Goal: Task Accomplishment & Management: Complete application form

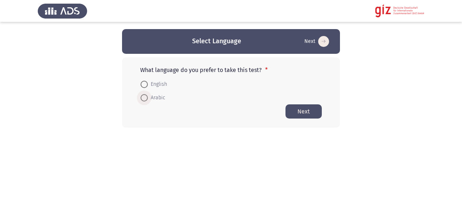
click at [146, 97] on span at bounding box center [144, 97] width 7 height 7
click at [146, 97] on input "Arabic" at bounding box center [144, 97] width 7 height 7
radio input "true"
click at [294, 106] on button "Next" at bounding box center [304, 111] width 36 height 14
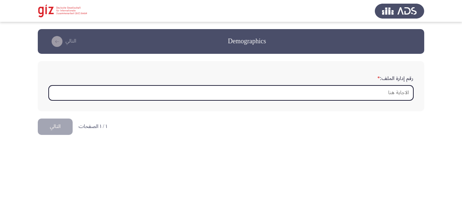
click at [158, 88] on input "رقم إدارة الملف: *" at bounding box center [231, 92] width 365 height 15
type input "i"
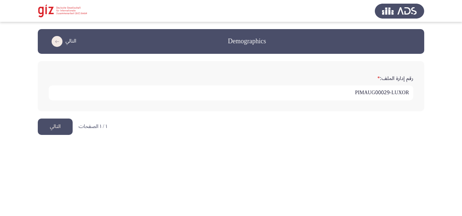
type input "PIMAUG00029-LUXOR"
click at [54, 128] on button "التالي" at bounding box center [55, 126] width 35 height 16
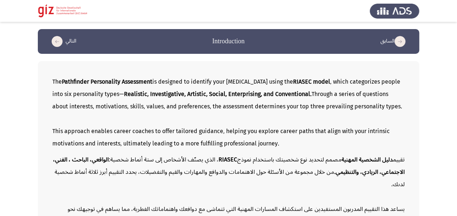
click at [70, 150] on div "This approach enables career coaches to offer tailored guidance, helping you ex…" at bounding box center [228, 137] width 352 height 25
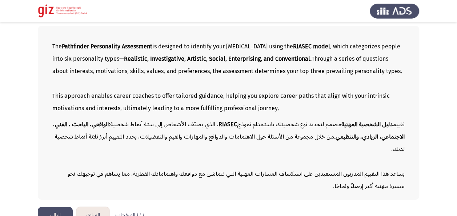
scroll to position [62, 0]
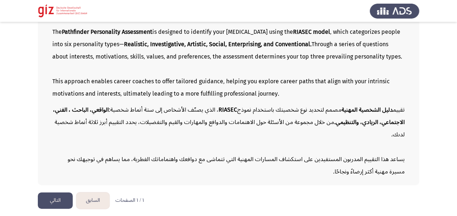
click at [60, 195] on button "التالي" at bounding box center [55, 200] width 35 height 16
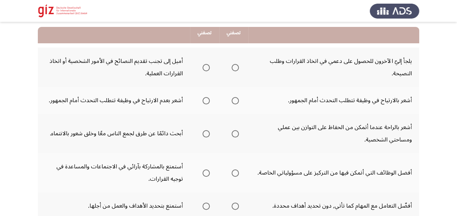
scroll to position [73, 0]
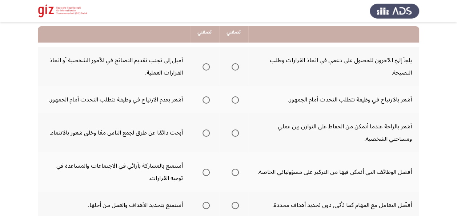
drag, startPoint x: 450, startPoint y: 110, endPoint x: 458, endPoint y: 104, distance: 10.6
click at [457, 104] on html "السابق Pathfinder Personality Module التالي أي من العبارات التالية تصفك أكثر؟ ت…" at bounding box center [228, 190] width 457 height 526
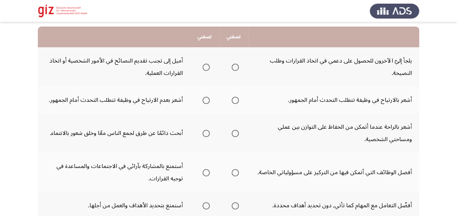
scroll to position [14, 0]
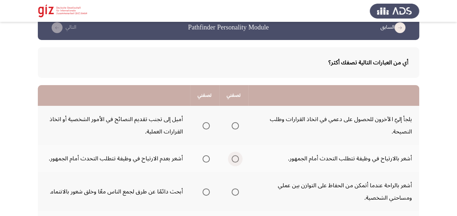
click at [236, 159] on span "Select an option" at bounding box center [234, 158] width 7 height 7
click at [236, 159] on input "Select an option" at bounding box center [234, 158] width 7 height 7
click at [236, 123] on span "Select an option" at bounding box center [234, 125] width 7 height 7
click at [236, 123] on input "Select an option" at bounding box center [234, 125] width 7 height 7
click at [208, 191] on span "Select an option" at bounding box center [205, 191] width 7 height 7
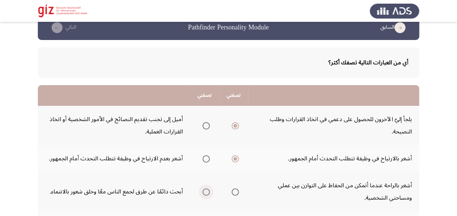
click at [208, 191] on input "Select an option" at bounding box center [205, 191] width 7 height 7
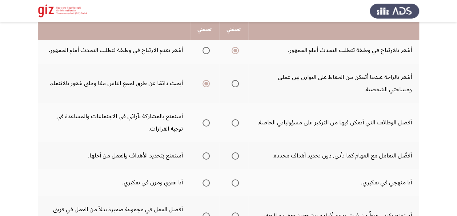
scroll to position [130, 0]
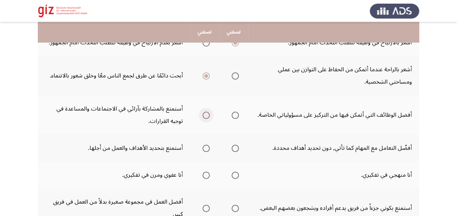
click at [206, 117] on span "Select an option" at bounding box center [205, 115] width 7 height 7
click at [206, 117] on input "Select an option" at bounding box center [205, 115] width 7 height 7
click at [208, 149] on span "Select an option" at bounding box center [205, 148] width 7 height 7
click at [208, 149] on input "Select an option" at bounding box center [205, 148] width 7 height 7
click at [233, 175] on label "Select an option" at bounding box center [234, 174] width 10 height 7
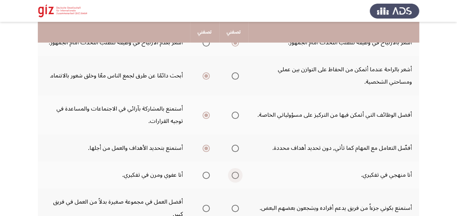
click at [233, 175] on input "Select an option" at bounding box center [234, 174] width 7 height 7
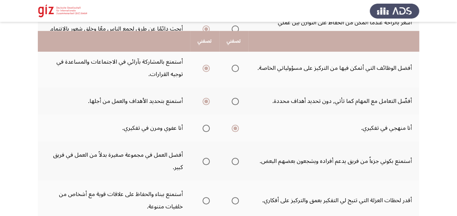
scroll to position [187, 0]
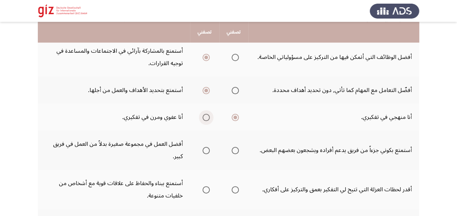
click at [207, 114] on span "Select an option" at bounding box center [205, 117] width 7 height 7
click at [207, 114] on input "Select an option" at bounding box center [205, 117] width 7 height 7
click at [236, 116] on span "Select an option" at bounding box center [234, 117] width 7 height 7
click at [236, 116] on input "Select an option" at bounding box center [234, 117] width 7 height 7
click at [237, 151] on span "Select an option" at bounding box center [234, 150] width 7 height 7
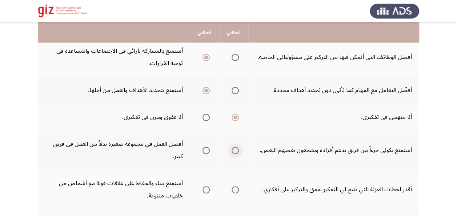
click at [237, 151] on input "Select an option" at bounding box center [234, 150] width 7 height 7
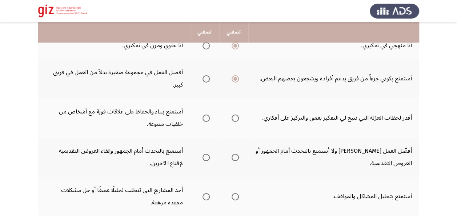
scroll to position [259, 0]
click at [209, 120] on span "Select an option" at bounding box center [205, 118] width 7 height 7
click at [209, 120] on input "Select an option" at bounding box center [205, 118] width 7 height 7
click at [208, 158] on span "Select an option" at bounding box center [205, 157] width 7 height 7
click at [208, 158] on input "Select an option" at bounding box center [205, 157] width 7 height 7
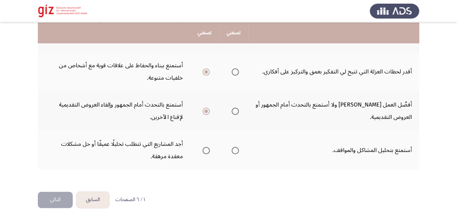
scroll to position [306, 0]
click at [234, 149] on span "Select an option" at bounding box center [234, 149] width 7 height 7
click at [234, 149] on input "Select an option" at bounding box center [234, 149] width 7 height 7
click at [65, 194] on button "التالي" at bounding box center [55, 199] width 35 height 16
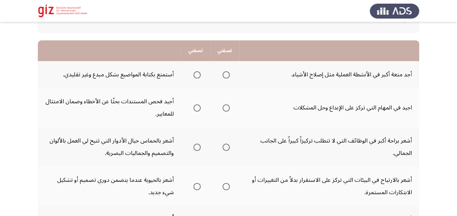
scroll to position [60, 0]
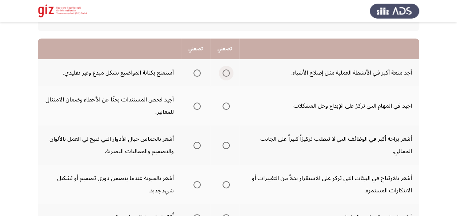
click at [229, 74] on span "Select an option" at bounding box center [225, 72] width 7 height 7
click at [229, 74] on input "Select an option" at bounding box center [225, 72] width 7 height 7
click at [229, 105] on span "Select an option" at bounding box center [225, 105] width 7 height 7
click at [229, 105] on input "Select an option" at bounding box center [225, 105] width 7 height 7
click at [197, 145] on span "Select an option" at bounding box center [196, 145] width 7 height 7
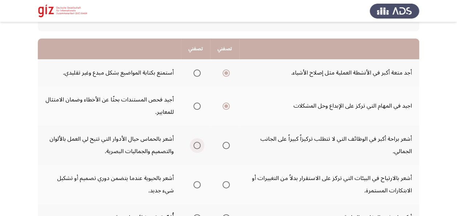
click at [197, 145] on input "Select an option" at bounding box center [196, 145] width 7 height 7
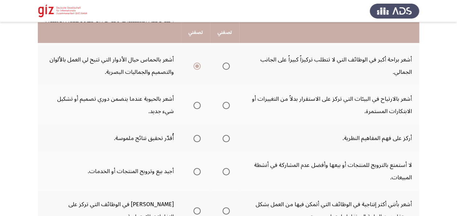
scroll to position [140, 0]
click at [194, 104] on span "Select an option" at bounding box center [196, 104] width 7 height 7
click at [194, 104] on input "Select an option" at bounding box center [196, 104] width 7 height 7
click at [195, 138] on span "Select an option" at bounding box center [196, 137] width 7 height 7
click at [195, 138] on input "Select an option" at bounding box center [196, 137] width 7 height 7
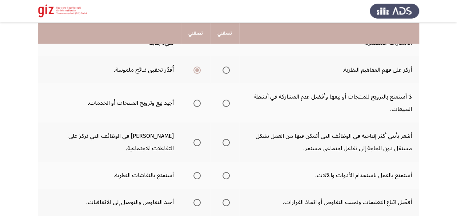
scroll to position [209, 0]
click at [226, 103] on span "Select an option" at bounding box center [225, 102] width 7 height 7
click at [226, 103] on input "Select an option" at bounding box center [225, 102] width 7 height 7
click at [196, 141] on span "Select an option" at bounding box center [196, 141] width 7 height 7
click at [196, 141] on input "Select an option" at bounding box center [196, 141] width 7 height 7
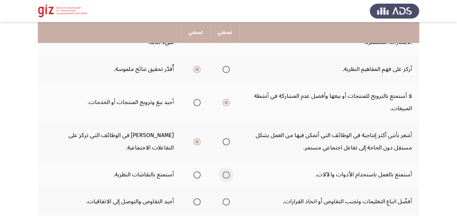
click at [226, 173] on span "Select an option" at bounding box center [225, 174] width 7 height 7
click at [226, 173] on input "Select an option" at bounding box center [225, 174] width 7 height 7
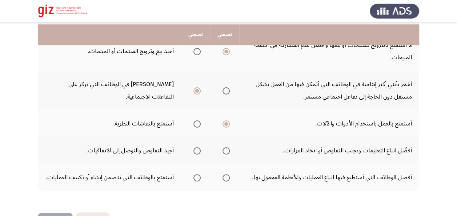
scroll to position [271, 0]
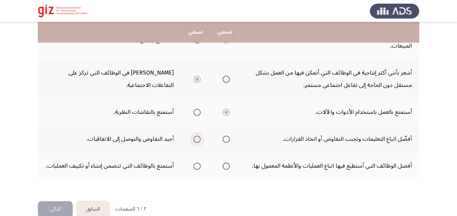
click at [196, 141] on span "Select an option" at bounding box center [196, 139] width 7 height 7
click at [196, 141] on input "Select an option" at bounding box center [196, 139] width 7 height 7
click at [199, 165] on span "Select an option" at bounding box center [196, 165] width 7 height 7
click at [199, 165] on input "Select an option" at bounding box center [196, 165] width 7 height 7
click at [63, 205] on button "التالي" at bounding box center [55, 209] width 35 height 16
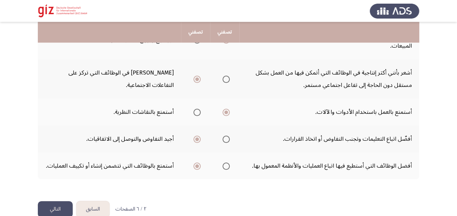
scroll to position [0, 0]
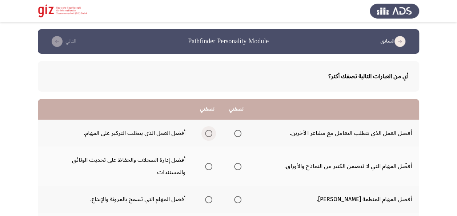
click at [209, 133] on span "Select an option" at bounding box center [208, 133] width 7 height 7
click at [209, 133] on input "Select an option" at bounding box center [208, 133] width 7 height 7
click at [235, 165] on span "Select an option" at bounding box center [237, 166] width 7 height 7
click at [235, 165] on input "Select an option" at bounding box center [237, 166] width 7 height 7
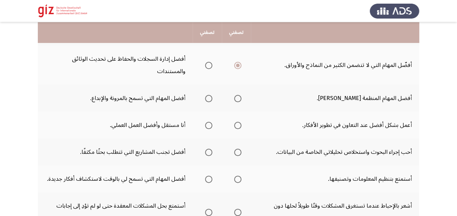
scroll to position [102, 0]
click at [205, 94] on span "Select an option" at bounding box center [208, 97] width 7 height 7
click at [205, 94] on input "Select an option" at bounding box center [208, 97] width 7 height 7
click at [238, 121] on span "Select an option" at bounding box center [237, 124] width 7 height 7
click at [238, 121] on input "Select an option" at bounding box center [237, 124] width 7 height 7
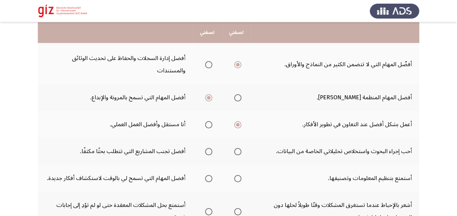
click at [237, 151] on span "Select an option" at bounding box center [237, 151] width 7 height 7
click at [237, 151] on input "Select an option" at bounding box center [237, 151] width 7 height 7
click at [205, 179] on span "Select an option" at bounding box center [208, 178] width 7 height 7
click at [205, 179] on input "Select an option" at bounding box center [208, 178] width 7 height 7
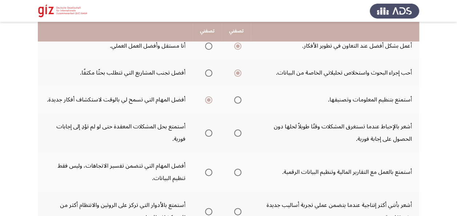
scroll to position [179, 0]
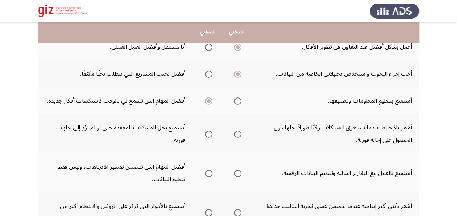
click at [205, 134] on span "Select an option" at bounding box center [208, 133] width 7 height 7
click at [205, 134] on input "Select an option" at bounding box center [208, 133] width 7 height 7
click at [238, 175] on span "Select an option" at bounding box center [237, 173] width 7 height 7
click at [238, 175] on input "Select an option" at bounding box center [237, 173] width 7 height 7
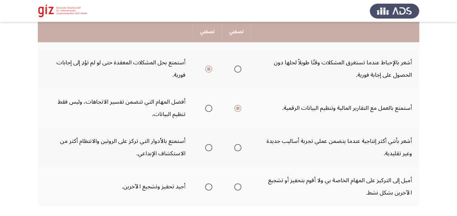
scroll to position [245, 0]
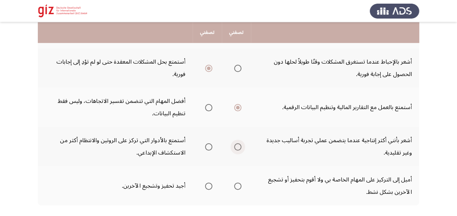
click at [234, 148] on span "Select an option" at bounding box center [237, 146] width 7 height 7
click at [234, 148] on input "Select an option" at bounding box center [237, 146] width 7 height 7
click at [202, 185] on label "Select an option" at bounding box center [207, 185] width 10 height 7
click at [205, 185] on input "Select an option" at bounding box center [208, 185] width 7 height 7
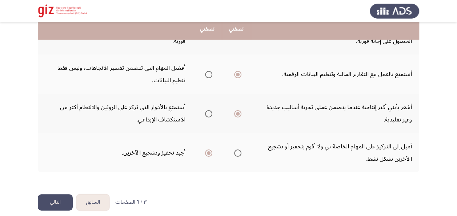
scroll to position [285, 0]
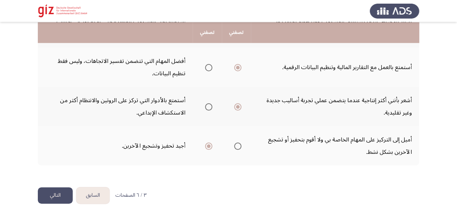
click at [60, 194] on button "التالي" at bounding box center [55, 195] width 35 height 16
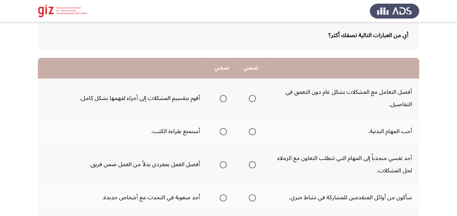
scroll to position [42, 0]
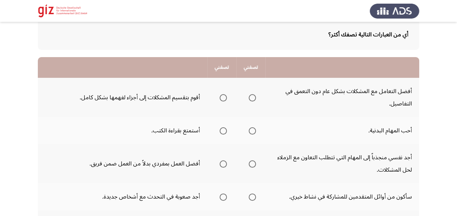
click at [259, 97] on th at bounding box center [250, 97] width 29 height 39
click at [252, 129] on span "Select an option" at bounding box center [252, 130] width 7 height 7
click at [252, 129] on input "Select an option" at bounding box center [252, 130] width 7 height 7
click at [219, 97] on label "Select an option" at bounding box center [222, 97] width 10 height 7
click at [219, 97] on input "Select an option" at bounding box center [222, 97] width 7 height 7
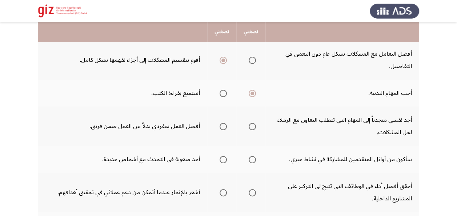
scroll to position [81, 0]
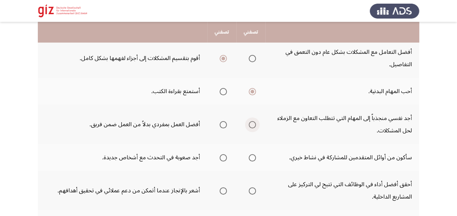
click at [250, 123] on span "Select an option" at bounding box center [252, 124] width 7 height 7
click at [250, 123] on input "Select an option" at bounding box center [252, 124] width 7 height 7
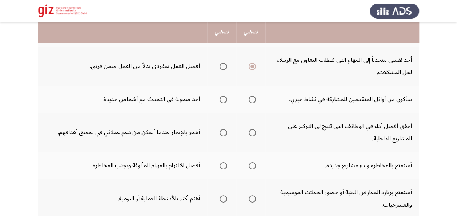
scroll to position [142, 0]
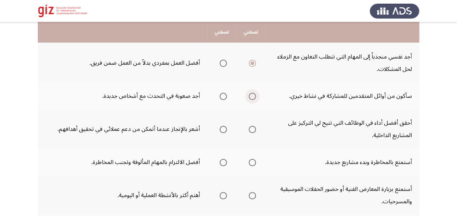
click at [251, 97] on span "Select an option" at bounding box center [252, 96] width 7 height 7
click at [251, 97] on input "Select an option" at bounding box center [252, 96] width 7 height 7
click at [220, 130] on span "Select an option" at bounding box center [222, 129] width 7 height 7
click at [220, 130] on input "Select an option" at bounding box center [222, 129] width 7 height 7
click at [260, 164] on th at bounding box center [250, 162] width 29 height 27
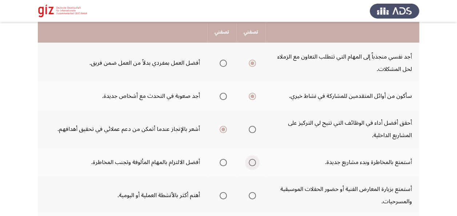
click at [254, 162] on span "Select an option" at bounding box center [252, 162] width 7 height 7
click at [254, 162] on input "Select an option" at bounding box center [252, 162] width 7 height 7
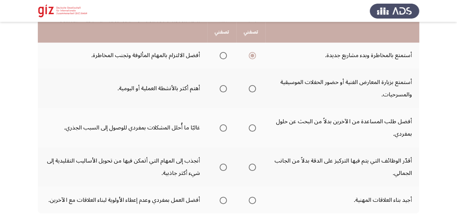
scroll to position [250, 0]
click at [228, 87] on th at bounding box center [221, 87] width 29 height 39
click at [223, 86] on span "Select an option" at bounding box center [222, 87] width 7 height 7
click at [223, 86] on input "Select an option" at bounding box center [222, 87] width 7 height 7
click at [254, 126] on span "Select an option" at bounding box center [252, 127] width 7 height 7
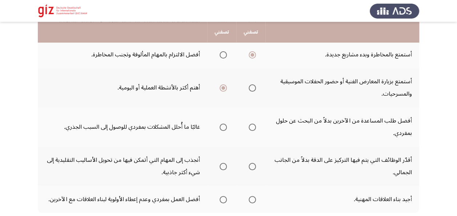
click at [254, 126] on input "Select an option" at bounding box center [252, 127] width 7 height 7
click at [253, 168] on span "Select an option" at bounding box center [252, 166] width 7 height 7
click at [253, 168] on input "Select an option" at bounding box center [252, 166] width 7 height 7
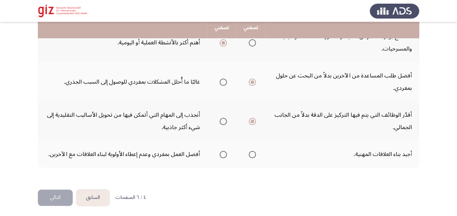
scroll to position [297, 0]
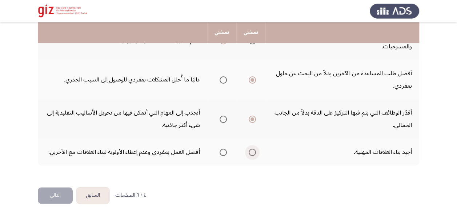
click at [255, 154] on span "Select an option" at bounding box center [252, 152] width 7 height 7
click at [255, 154] on input "Select an option" at bounding box center [252, 152] width 7 height 7
click at [56, 194] on button "التالي" at bounding box center [55, 195] width 35 height 16
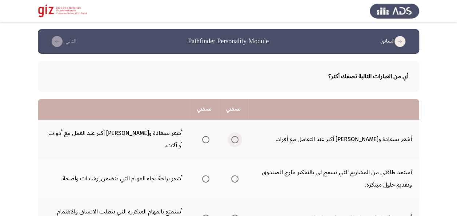
click at [234, 136] on span "Select an option" at bounding box center [234, 139] width 7 height 7
click at [234, 136] on input "Select an option" at bounding box center [234, 139] width 7 height 7
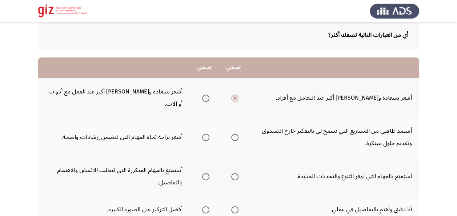
scroll to position [48, 0]
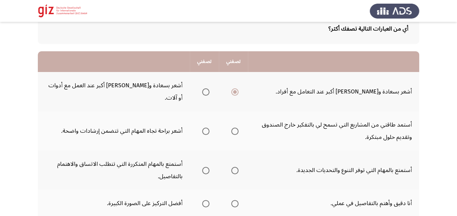
click at [236, 128] on span "Select an option" at bounding box center [234, 131] width 7 height 7
click at [236, 128] on input "Select an option" at bounding box center [234, 131] width 7 height 7
click at [234, 167] on span "Select an option" at bounding box center [234, 170] width 7 height 7
click at [234, 167] on input "Select an option" at bounding box center [234, 170] width 7 height 7
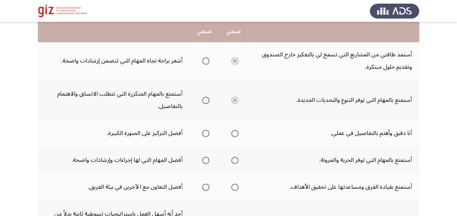
scroll to position [118, 0]
click at [209, 129] on span "Select an option" at bounding box center [205, 132] width 7 height 7
click at [209, 129] on input "Select an option" at bounding box center [205, 132] width 7 height 7
click at [232, 156] on span "Select an option" at bounding box center [234, 159] width 7 height 7
click at [232, 156] on input "Select an option" at bounding box center [234, 159] width 7 height 7
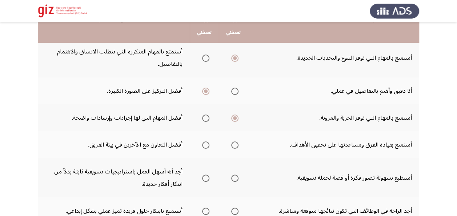
scroll to position [168, 0]
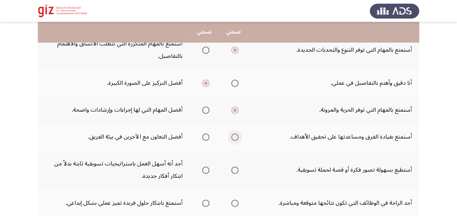
click at [230, 133] on label "Select an option" at bounding box center [233, 136] width 10 height 7
click at [231, 133] on input "Select an option" at bounding box center [234, 136] width 7 height 7
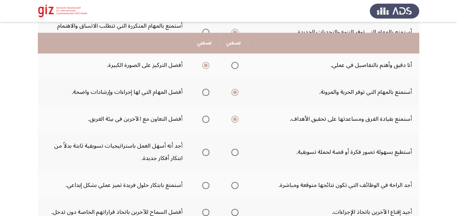
scroll to position [218, 0]
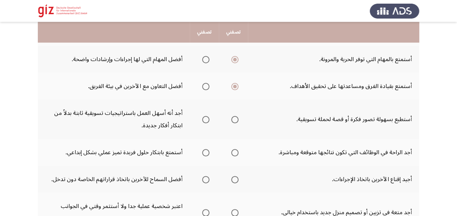
click at [203, 116] on span "Select an option" at bounding box center [205, 119] width 7 height 7
click at [203, 116] on input "Select an option" at bounding box center [205, 119] width 7 height 7
click at [203, 149] on span "Select an option" at bounding box center [205, 152] width 7 height 7
click at [203, 149] on input "Select an option" at bounding box center [205, 152] width 7 height 7
click at [403, 139] on td "أجد الراحة في الوظائف التي تكون نتائجها متوقعة ومباشرة." at bounding box center [333, 152] width 171 height 27
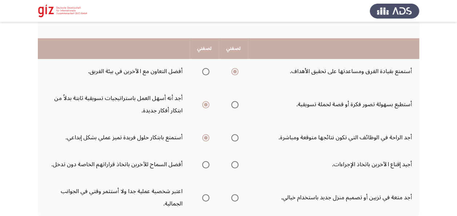
scroll to position [250, 0]
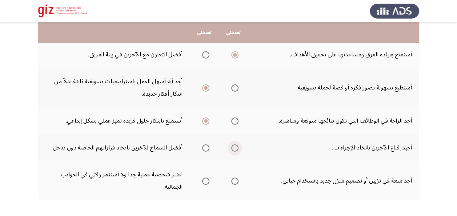
click at [235, 144] on span "Select an option" at bounding box center [234, 147] width 7 height 7
click at [235, 144] on input "Select an option" at bounding box center [234, 147] width 7 height 7
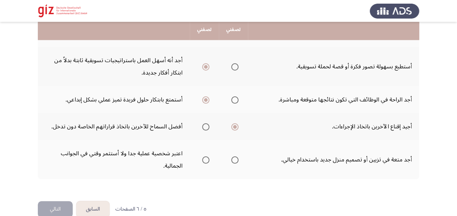
scroll to position [272, 0]
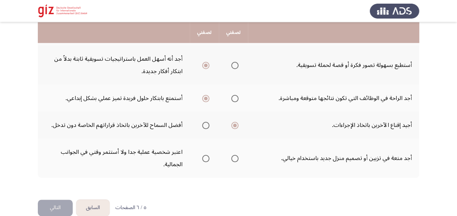
click at [206, 155] on span "Select an option" at bounding box center [205, 158] width 7 height 7
click at [206, 155] on input "Select an option" at bounding box center [205, 158] width 7 height 7
click at [57, 199] on button "التالي" at bounding box center [55, 207] width 35 height 16
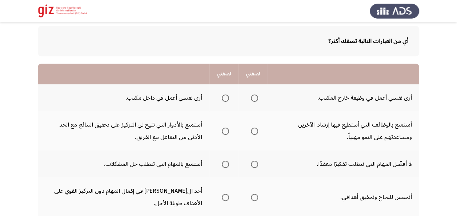
scroll to position [36, 0]
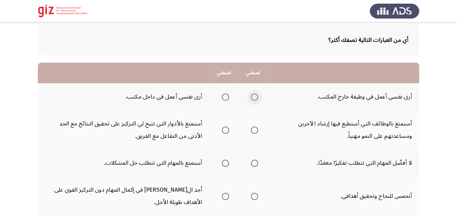
click at [256, 96] on span "Select an option" at bounding box center [254, 96] width 7 height 7
click at [256, 96] on input "Select an option" at bounding box center [254, 96] width 7 height 7
click at [251, 129] on span "Select an option" at bounding box center [254, 129] width 7 height 7
click at [251, 129] on input "Select an option" at bounding box center [254, 129] width 7 height 7
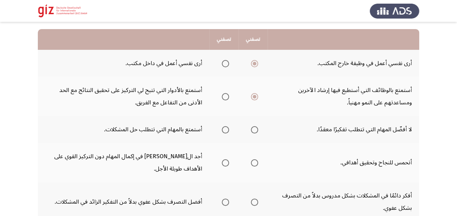
scroll to position [72, 0]
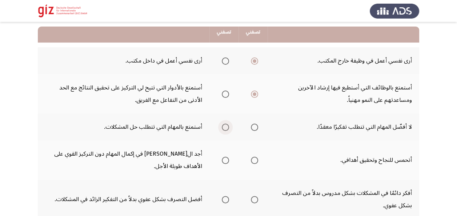
click at [224, 129] on span "Select an option" at bounding box center [225, 127] width 7 height 7
click at [224, 129] on input "Select an option" at bounding box center [225, 127] width 7 height 7
click at [254, 158] on span "Select an option" at bounding box center [254, 160] width 7 height 7
click at [254, 158] on input "Select an option" at bounding box center [254, 160] width 7 height 7
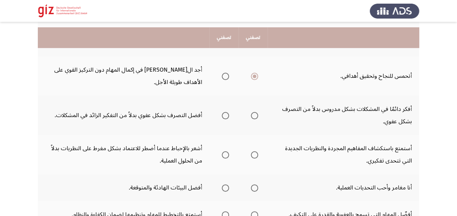
scroll to position [163, 0]
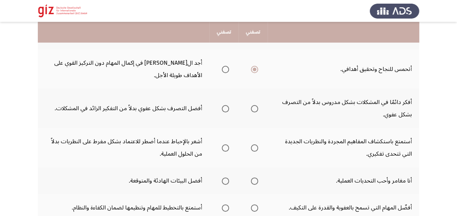
click at [251, 110] on span "Select an option" at bounding box center [254, 108] width 7 height 7
click at [251, 110] on input "Select an option" at bounding box center [254, 108] width 7 height 7
click at [253, 145] on span "Select an option" at bounding box center [254, 147] width 7 height 7
click at [253, 145] on input "Select an option" at bounding box center [254, 147] width 7 height 7
click at [253, 181] on span "Select an option" at bounding box center [254, 180] width 7 height 7
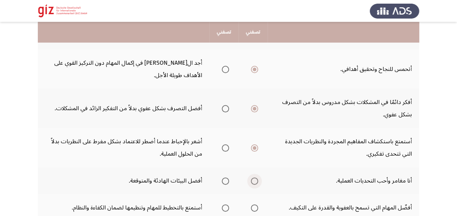
click at [253, 181] on input "Select an option" at bounding box center [254, 180] width 7 height 7
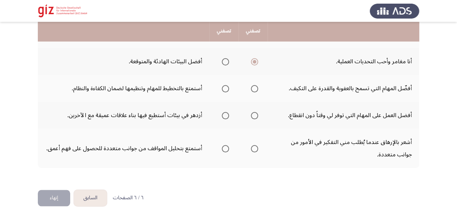
scroll to position [285, 0]
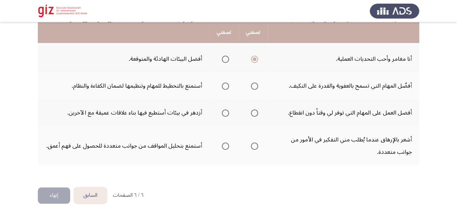
click at [224, 84] on span "Select an option" at bounding box center [225, 85] width 7 height 7
click at [224, 84] on input "Select an option" at bounding box center [225, 85] width 7 height 7
click at [225, 144] on span "Select an option" at bounding box center [225, 145] width 7 height 7
click at [225, 144] on input "Select an option" at bounding box center [225, 145] width 7 height 7
click at [227, 112] on span "Select an option" at bounding box center [225, 112] width 7 height 7
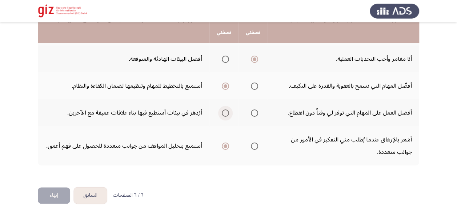
click at [227, 112] on input "Select an option" at bounding box center [225, 112] width 7 height 7
click at [54, 193] on button "إنهاء" at bounding box center [54, 195] width 32 height 16
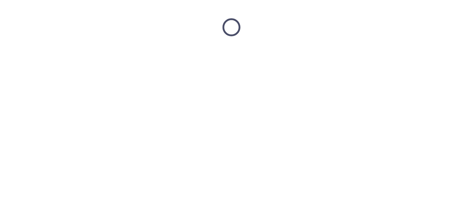
scroll to position [0, 0]
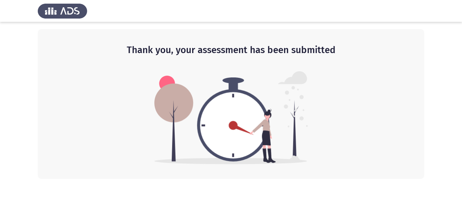
click at [148, 119] on div "Thank you, your assessment has been submitted" at bounding box center [231, 104] width 387 height 150
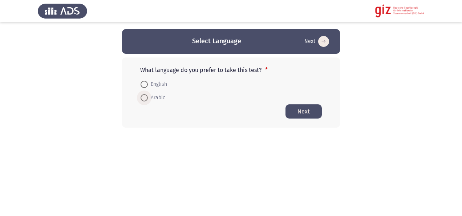
click at [156, 93] on span "Arabic" at bounding box center [156, 97] width 17 height 9
click at [148, 94] on input "Arabic" at bounding box center [144, 97] width 7 height 7
radio input "true"
click at [304, 113] on button "Next" at bounding box center [304, 111] width 36 height 14
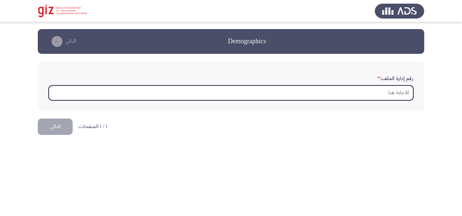
type input "ب"
click at [95, 89] on input "ب" at bounding box center [231, 92] width 365 height 15
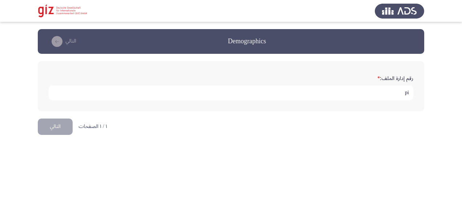
type input "p"
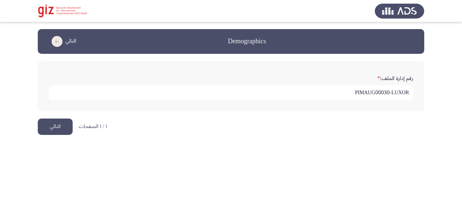
type input "PIMAUG00030-LUXOR"
click at [52, 128] on button "التالي" at bounding box center [55, 126] width 35 height 16
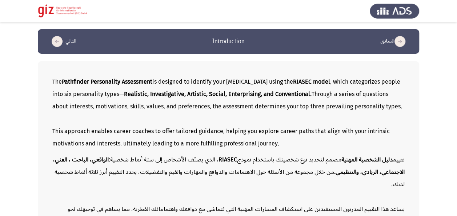
click at [90, 146] on div "This approach enables career coaches to offer tailored guidance, helping you ex…" at bounding box center [228, 137] width 352 height 25
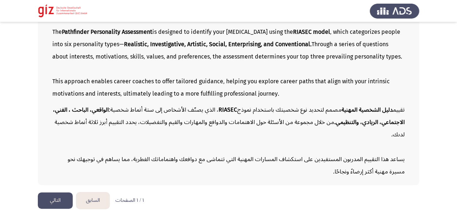
scroll to position [62, 0]
click at [55, 193] on button "التالي" at bounding box center [55, 200] width 35 height 16
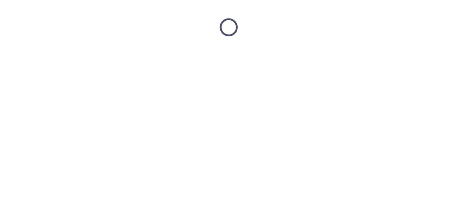
scroll to position [0, 0]
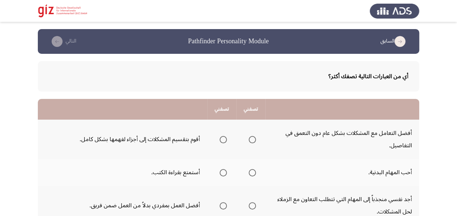
click at [43, 118] on th at bounding box center [122, 109] width 169 height 21
click at [221, 137] on span "Select an option" at bounding box center [222, 139] width 7 height 7
click at [221, 137] on input "Select an option" at bounding box center [222, 139] width 7 height 7
click at [249, 172] on span "Select an option" at bounding box center [252, 172] width 7 height 7
click at [249, 172] on input "Select an option" at bounding box center [252, 172] width 7 height 7
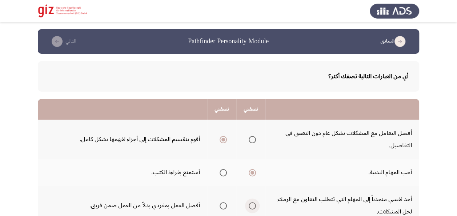
click at [254, 204] on span "Select an option" at bounding box center [252, 205] width 7 height 7
click at [254, 204] on input "Select an option" at bounding box center [252, 205] width 7 height 7
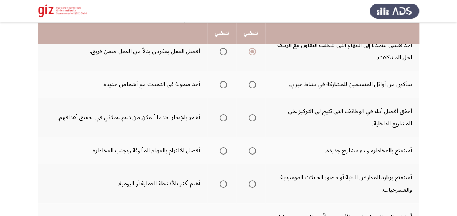
scroll to position [156, 0]
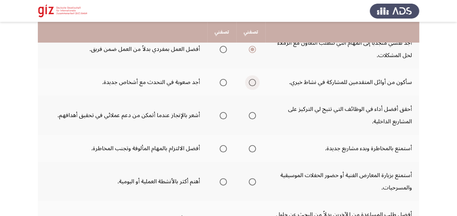
click at [254, 82] on span "Select an option" at bounding box center [252, 82] width 7 height 7
click at [254, 82] on input "Select an option" at bounding box center [252, 82] width 7 height 7
click at [223, 112] on span "Select an option" at bounding box center [222, 115] width 7 height 7
click at [223, 112] on input "Select an option" at bounding box center [222, 115] width 7 height 7
click at [250, 150] on span "Select an option" at bounding box center [252, 148] width 7 height 7
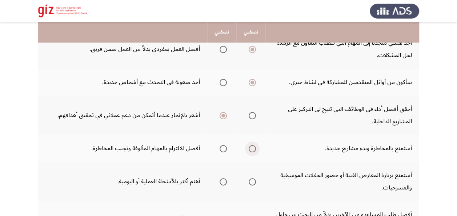
click at [250, 150] on input "Select an option" at bounding box center [252, 148] width 7 height 7
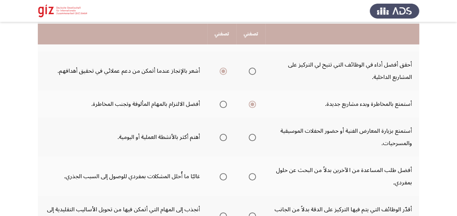
scroll to position [202, 0]
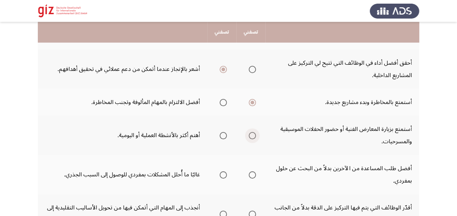
click at [251, 133] on span "Select an option" at bounding box center [252, 135] width 7 height 7
click at [251, 133] on input "Select an option" at bounding box center [252, 135] width 7 height 7
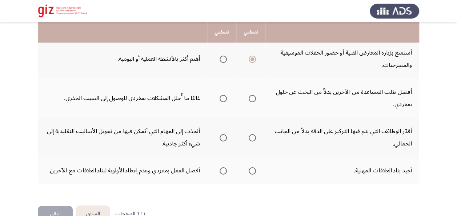
scroll to position [279, 0]
click at [251, 99] on span "Select an option" at bounding box center [252, 97] width 7 height 7
click at [251, 99] on input "Select an option" at bounding box center [252, 97] width 7 height 7
click at [225, 137] on span "Select an option" at bounding box center [222, 137] width 7 height 7
click at [225, 137] on input "Select an option" at bounding box center [222, 137] width 7 height 7
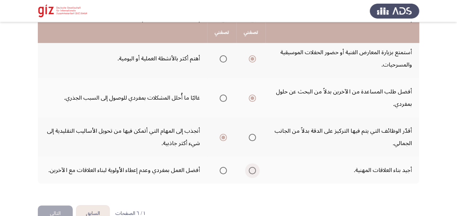
click at [252, 171] on span "Select an option" at bounding box center [252, 170] width 7 height 7
click at [252, 171] on input "Select an option" at bounding box center [252, 170] width 7 height 7
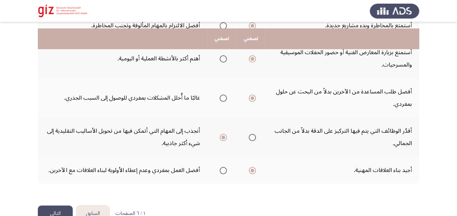
scroll to position [297, 0]
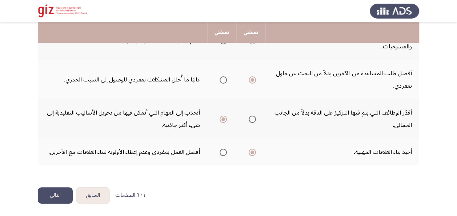
click at [53, 193] on button "التالي" at bounding box center [55, 195] width 35 height 16
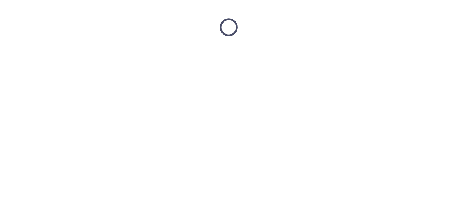
scroll to position [0, 0]
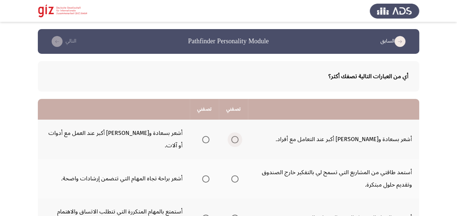
click at [234, 136] on span "Select an option" at bounding box center [234, 139] width 7 height 7
click at [234, 136] on input "Select an option" at bounding box center [234, 139] width 7 height 7
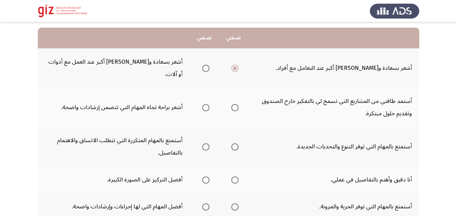
scroll to position [74, 0]
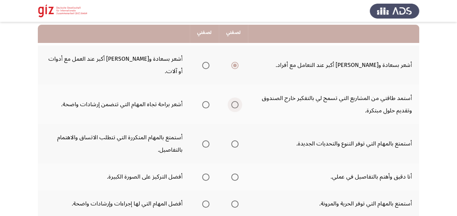
click at [235, 101] on span "Select an option" at bounding box center [234, 104] width 7 height 7
click at [235, 101] on input "Select an option" at bounding box center [234, 104] width 7 height 7
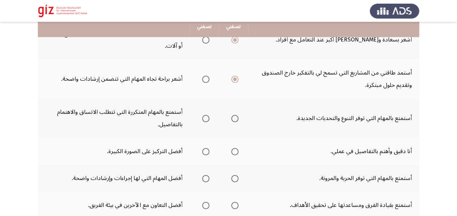
scroll to position [102, 0]
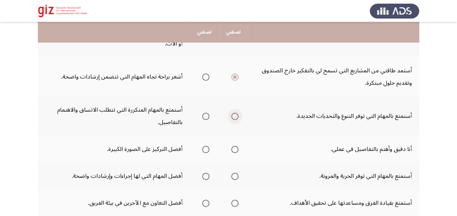
click at [237, 113] on span "Select an option" at bounding box center [234, 116] width 7 height 7
click at [237, 113] on input "Select an option" at bounding box center [234, 116] width 7 height 7
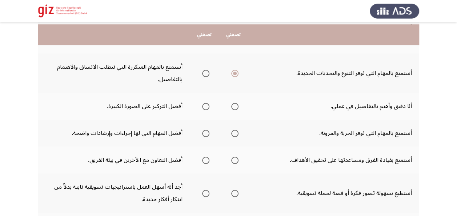
scroll to position [147, 0]
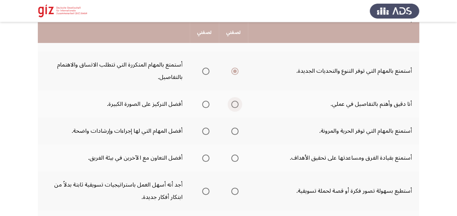
click at [237, 101] on span "Select an option" at bounding box center [234, 104] width 7 height 7
click at [237, 101] on input "Select an option" at bounding box center [234, 104] width 7 height 7
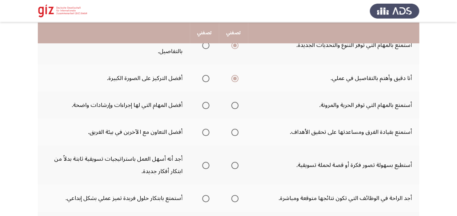
scroll to position [173, 0]
click at [234, 101] on span "Select an option" at bounding box center [234, 104] width 7 height 7
click at [234, 101] on input "Select an option" at bounding box center [234, 104] width 7 height 7
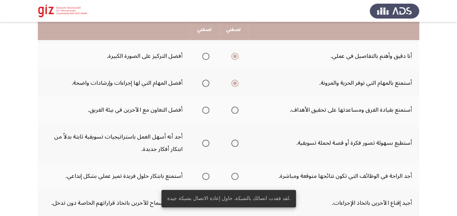
scroll to position [196, 0]
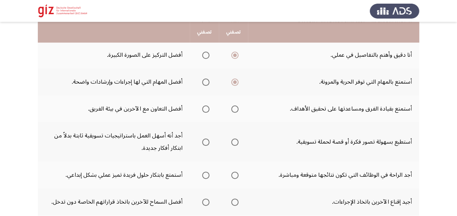
click at [235, 105] on span "Select an option" at bounding box center [234, 108] width 7 height 7
click at [235, 105] on input "Select an option" at bounding box center [234, 108] width 7 height 7
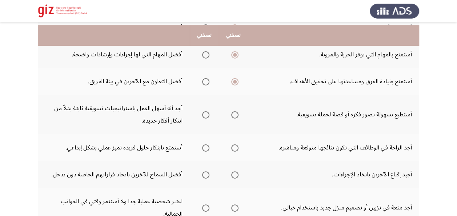
scroll to position [226, 0]
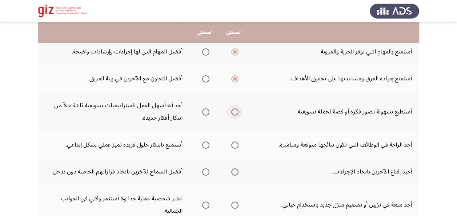
click at [235, 108] on span "Select an option" at bounding box center [234, 111] width 7 height 7
click at [235, 108] on input "Select an option" at bounding box center [234, 111] width 7 height 7
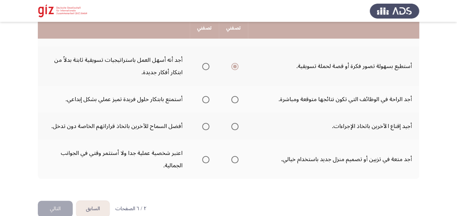
scroll to position [272, 0]
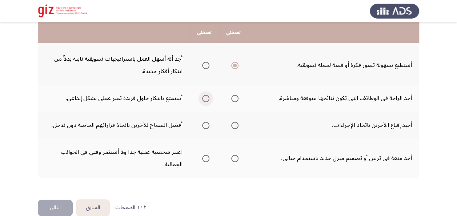
click at [204, 95] on span "Select an option" at bounding box center [205, 98] width 7 height 7
click at [204, 95] on input "Select an option" at bounding box center [205, 98] width 7 height 7
click at [239, 113] on th at bounding box center [233, 125] width 29 height 27
click at [237, 122] on span "Select an option" at bounding box center [234, 125] width 7 height 7
click at [237, 122] on input "Select an option" at bounding box center [234, 125] width 7 height 7
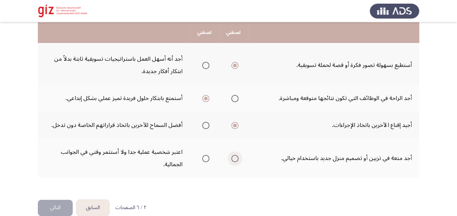
click at [233, 155] on span "Select an option" at bounding box center [234, 158] width 7 height 7
click at [233, 155] on input "Select an option" at bounding box center [234, 158] width 7 height 7
click at [57, 199] on button "التالي" at bounding box center [55, 207] width 35 height 16
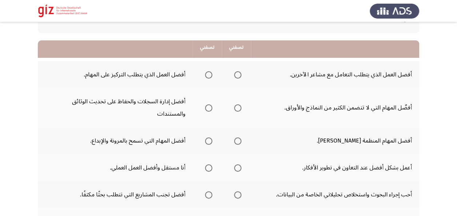
scroll to position [76, 0]
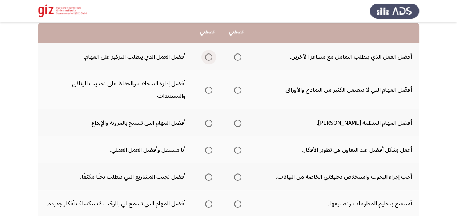
click at [206, 57] on span "Select an option" at bounding box center [208, 56] width 7 height 7
click at [206, 57] on input "Select an option" at bounding box center [208, 56] width 7 height 7
click at [234, 90] on span "Select an option" at bounding box center [237, 89] width 7 height 7
click at [234, 90] on input "Select an option" at bounding box center [237, 89] width 7 height 7
click at [207, 124] on span "Select an option" at bounding box center [208, 123] width 7 height 7
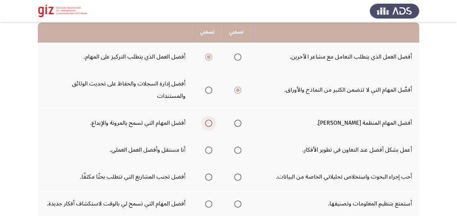
click at [207, 124] on input "Select an option" at bounding box center [208, 123] width 7 height 7
click at [235, 148] on span "Select an option" at bounding box center [237, 149] width 7 height 7
click at [235, 148] on input "Select an option" at bounding box center [237, 149] width 7 height 7
click at [237, 179] on span "Select an option" at bounding box center [237, 176] width 7 height 7
click at [237, 179] on input "Select an option" at bounding box center [237, 176] width 7 height 7
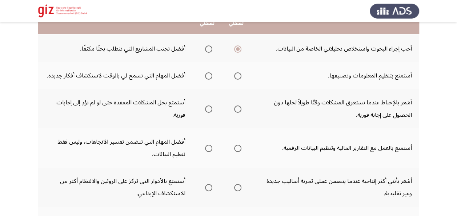
scroll to position [206, 0]
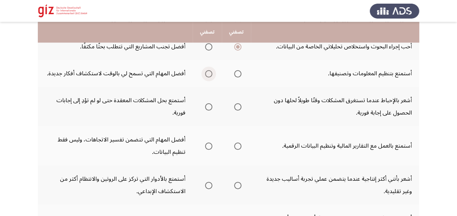
click at [205, 73] on span "Select an option" at bounding box center [208, 73] width 7 height 7
click at [205, 73] on input "Select an option" at bounding box center [208, 73] width 7 height 7
click at [235, 108] on span "Select an option" at bounding box center [237, 106] width 7 height 7
click at [235, 108] on input "Select an option" at bounding box center [237, 106] width 7 height 7
click at [235, 149] on span "Select an option" at bounding box center [237, 145] width 7 height 7
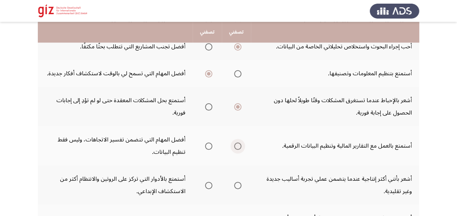
click at [235, 149] on input "Select an option" at bounding box center [237, 145] width 7 height 7
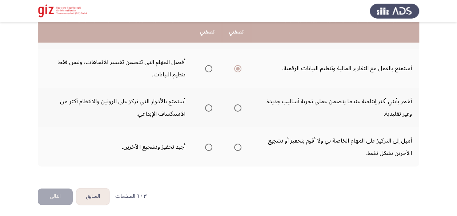
scroll to position [285, 0]
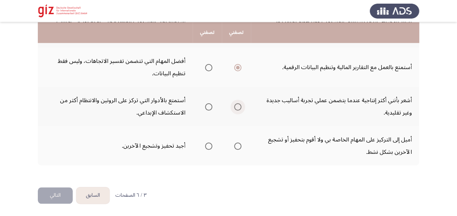
click at [234, 108] on span "Select an option" at bounding box center [237, 106] width 7 height 7
click at [234, 108] on input "Select an option" at bounding box center [237, 106] width 7 height 7
click at [209, 145] on span "Select an option" at bounding box center [208, 145] width 7 height 7
click at [209, 145] on input "Select an option" at bounding box center [208, 145] width 7 height 7
click at [53, 195] on button "التالي" at bounding box center [55, 195] width 35 height 16
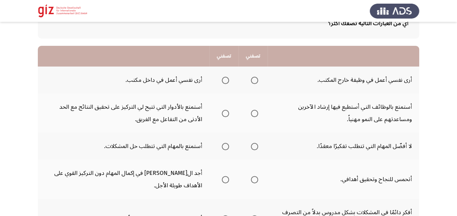
scroll to position [54, 0]
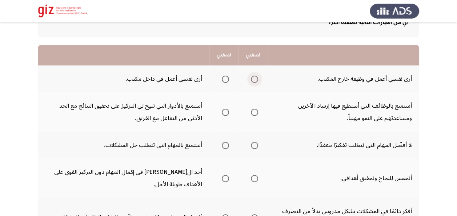
click at [252, 80] on span "Select an option" at bounding box center [254, 79] width 7 height 7
click at [252, 80] on input "Select an option" at bounding box center [254, 79] width 7 height 7
click at [253, 113] on span "Select an option" at bounding box center [254, 112] width 7 height 7
click at [253, 113] on input "Select an option" at bounding box center [254, 112] width 7 height 7
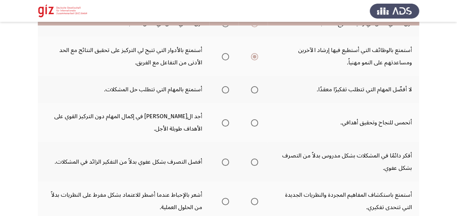
scroll to position [114, 0]
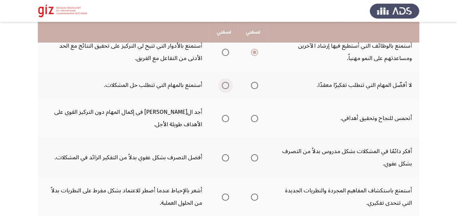
click at [227, 88] on span "Select an option" at bounding box center [225, 85] width 7 height 7
click at [227, 88] on input "Select an option" at bounding box center [225, 85] width 7 height 7
click at [254, 118] on span "Select an option" at bounding box center [254, 118] width 7 height 7
click at [254, 118] on input "Select an option" at bounding box center [254, 118] width 7 height 7
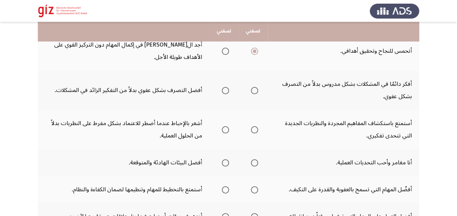
scroll to position [180, 0]
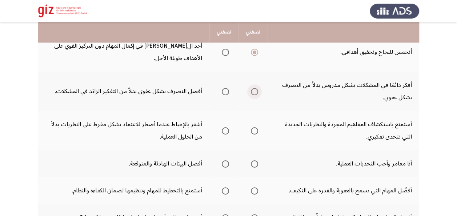
click at [251, 93] on span "Select an option" at bounding box center [254, 91] width 7 height 7
click at [251, 93] on input "Select an option" at bounding box center [254, 91] width 7 height 7
drag, startPoint x: 456, startPoint y: 117, endPoint x: 461, endPoint y: 145, distance: 29.1
click at [457, 145] on html "السابق Pathfinder Personality Module التالي أي من العبارات التالية تصفك أكثر؟ ت…" at bounding box center [228, 70] width 457 height 501
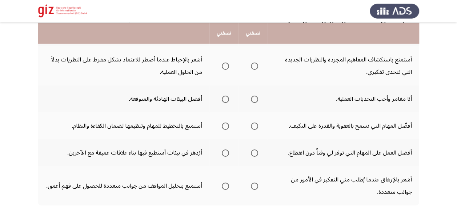
scroll to position [246, 0]
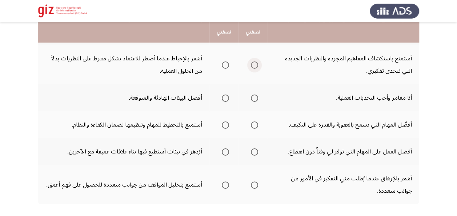
click at [254, 65] on span "Select an option" at bounding box center [254, 65] width 0 height 0
click at [254, 65] on input "Select an option" at bounding box center [254, 64] width 7 height 7
click at [254, 98] on span "Select an option" at bounding box center [254, 97] width 7 height 7
click at [254, 98] on input "Select an option" at bounding box center [254, 97] width 7 height 7
click at [225, 126] on span "Select an option" at bounding box center [225, 124] width 7 height 7
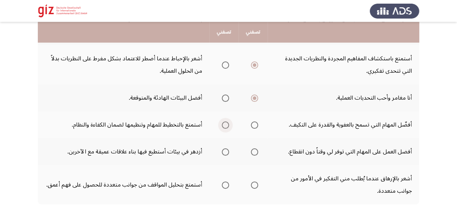
click at [225, 126] on input "Select an option" at bounding box center [225, 124] width 7 height 7
click at [254, 153] on span "Select an option" at bounding box center [254, 151] width 7 height 7
click at [254, 153] on input "Select an option" at bounding box center [254, 151] width 7 height 7
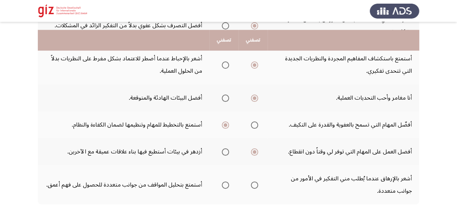
scroll to position [285, 0]
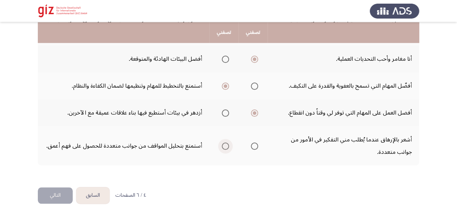
click at [225, 143] on span "Select an option" at bounding box center [225, 145] width 7 height 7
click at [225, 143] on input "Select an option" at bounding box center [225, 145] width 7 height 7
click at [52, 195] on button "التالي" at bounding box center [55, 195] width 35 height 16
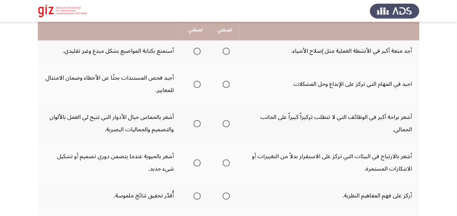
scroll to position [80, 0]
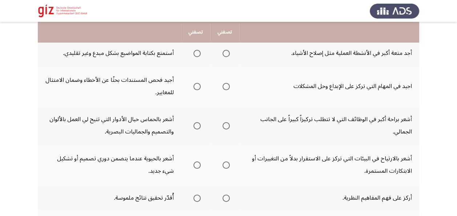
click at [224, 56] on span "Select an option" at bounding box center [225, 53] width 7 height 7
click at [224, 56] on input "Select an option" at bounding box center [225, 53] width 7 height 7
click at [225, 86] on span "Select an option" at bounding box center [225, 86] width 7 height 7
click at [225, 86] on input "Select an option" at bounding box center [225, 86] width 7 height 7
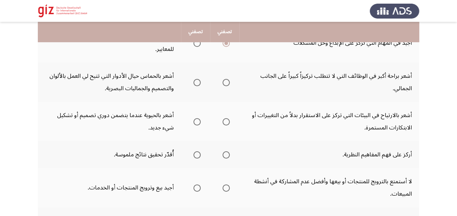
scroll to position [128, 0]
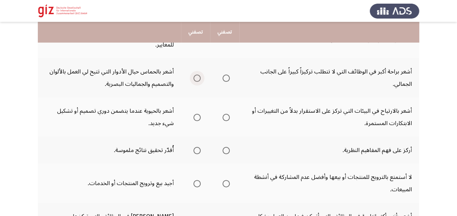
click at [194, 78] on span "Select an option" at bounding box center [196, 77] width 7 height 7
click at [194, 78] on input "Select an option" at bounding box center [196, 77] width 7 height 7
click at [225, 120] on span "Select an option" at bounding box center [225, 117] width 7 height 7
click at [225, 120] on input "Select an option" at bounding box center [225, 117] width 7 height 7
click at [197, 152] on span "Select an option" at bounding box center [196, 150] width 7 height 7
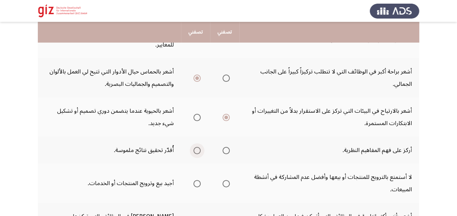
click at [197, 152] on input "Select an option" at bounding box center [196, 150] width 7 height 7
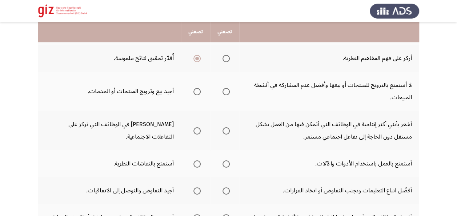
scroll to position [222, 0]
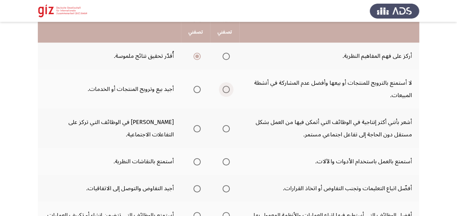
click at [225, 91] on span "Select an option" at bounding box center [225, 89] width 7 height 7
click at [225, 91] on input "Select an option" at bounding box center [225, 89] width 7 height 7
click at [196, 92] on span "Select an option" at bounding box center [196, 89] width 7 height 7
click at [196, 92] on input "Select an option" at bounding box center [196, 89] width 7 height 7
click at [191, 129] on label "Select an option" at bounding box center [195, 128] width 10 height 7
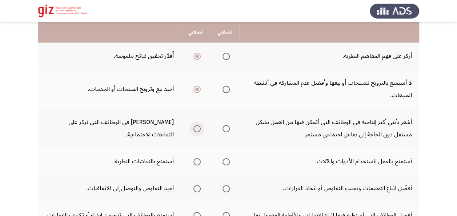
click at [193, 129] on input "Select an option" at bounding box center [196, 128] width 7 height 7
click at [199, 165] on span "Select an option" at bounding box center [196, 161] width 7 height 7
click at [199, 165] on input "Select an option" at bounding box center [196, 161] width 7 height 7
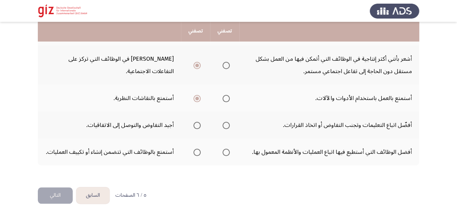
scroll to position [284, 0]
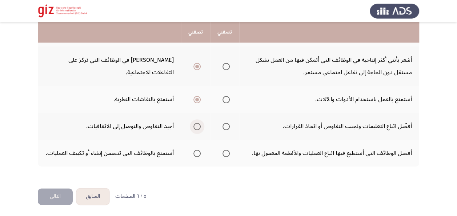
click at [200, 126] on span "Select an option" at bounding box center [196, 126] width 7 height 7
click at [200, 126] on input "Select an option" at bounding box center [196, 126] width 7 height 7
click at [227, 155] on span "Select an option" at bounding box center [225, 153] width 7 height 7
click at [227, 155] on input "Select an option" at bounding box center [225, 153] width 7 height 7
click at [62, 195] on button "التالي" at bounding box center [55, 196] width 35 height 16
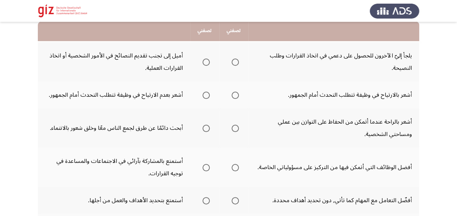
scroll to position [81, 0]
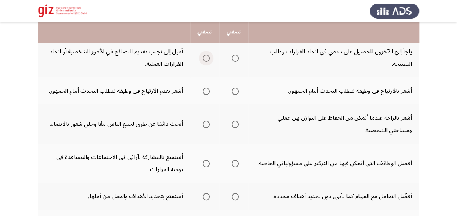
click at [207, 59] on span "Select an option" at bounding box center [205, 57] width 7 height 7
click at [207, 59] on input "Select an option" at bounding box center [205, 57] width 7 height 7
click at [237, 94] on span "Select an option" at bounding box center [234, 91] width 7 height 7
click at [237, 94] on input "Select an option" at bounding box center [234, 91] width 7 height 7
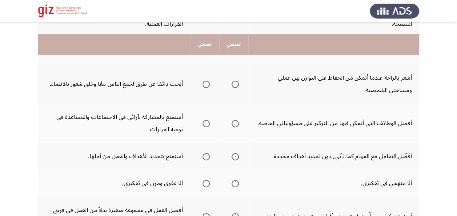
scroll to position [137, 0]
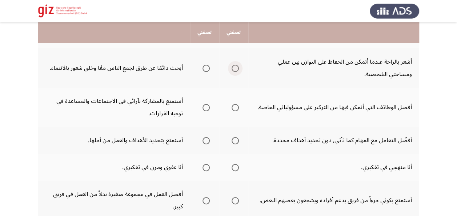
click at [236, 67] on span "Select an option" at bounding box center [234, 68] width 7 height 7
click at [236, 67] on input "Select an option" at bounding box center [234, 68] width 7 height 7
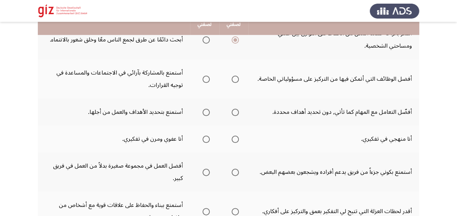
scroll to position [167, 0]
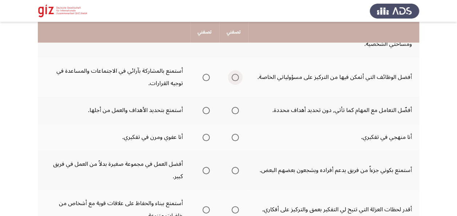
click at [236, 79] on span "Select an option" at bounding box center [234, 77] width 7 height 7
click at [236, 79] on input "Select an option" at bounding box center [234, 77] width 7 height 7
click at [206, 110] on span "Select an option" at bounding box center [205, 110] width 7 height 7
click at [206, 110] on input "Select an option" at bounding box center [205, 110] width 7 height 7
click at [205, 140] on span "Select an option" at bounding box center [205, 137] width 7 height 7
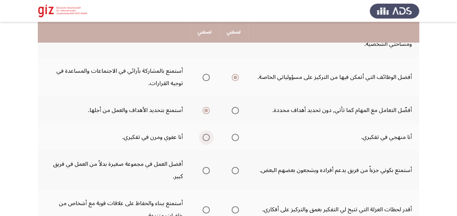
click at [205, 140] on input "Select an option" at bounding box center [205, 137] width 7 height 7
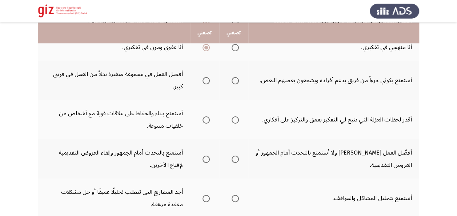
scroll to position [258, 0]
click at [238, 83] on span "Select an option" at bounding box center [234, 79] width 7 height 7
click at [238, 83] on input "Select an option" at bounding box center [234, 79] width 7 height 7
drag, startPoint x: 455, startPoint y: 136, endPoint x: 459, endPoint y: 152, distance: 16.8
click at [457, 152] on html "السابق Pathfinder Personality Module إنهاء أي من العبارات التالية تصفك أكثر؟ تص…" at bounding box center [228, 5] width 457 height 526
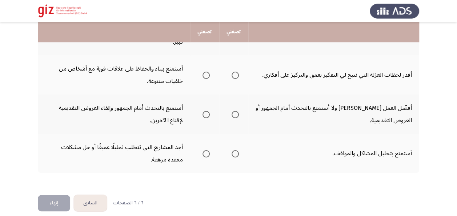
scroll to position [303, 0]
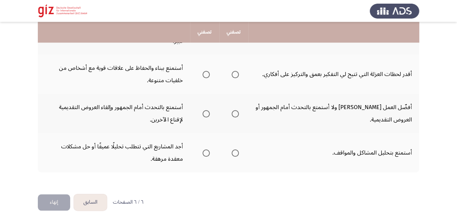
click at [210, 75] on span "Select an option" at bounding box center [205, 74] width 7 height 7
click at [210, 75] on input "Select an option" at bounding box center [205, 74] width 7 height 7
click at [209, 116] on span "Select an option" at bounding box center [205, 113] width 7 height 7
click at [209, 116] on input "Select an option" at bounding box center [205, 113] width 7 height 7
click at [238, 153] on span "Select an option" at bounding box center [234, 152] width 7 height 7
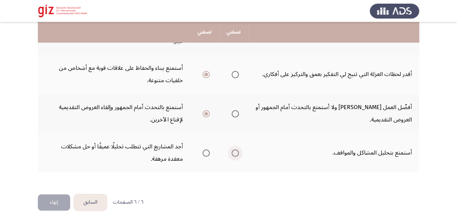
click at [238, 153] on input "Select an option" at bounding box center [234, 152] width 7 height 7
click at [56, 200] on button "إنهاء" at bounding box center [54, 202] width 32 height 16
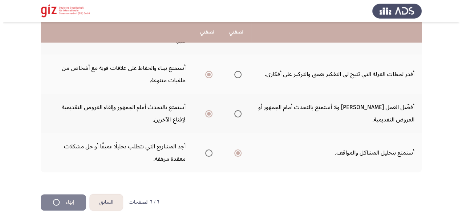
scroll to position [0, 0]
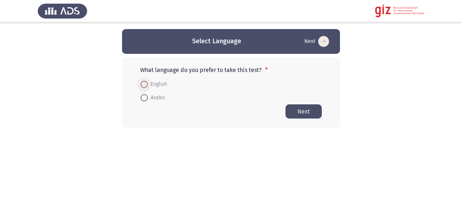
click at [153, 87] on span "English" at bounding box center [157, 84] width 19 height 9
click at [148, 87] on input "English" at bounding box center [144, 84] width 7 height 7
radio input "true"
click at [312, 111] on button "Next" at bounding box center [304, 111] width 36 height 14
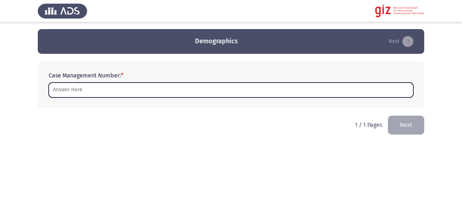
click at [97, 95] on input "Case Management Number: *" at bounding box center [231, 89] width 365 height 15
type input "ب"
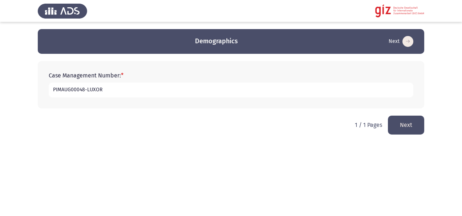
type input "PIMAUG00048-LUXOR"
click at [415, 124] on button "Next" at bounding box center [406, 125] width 36 height 19
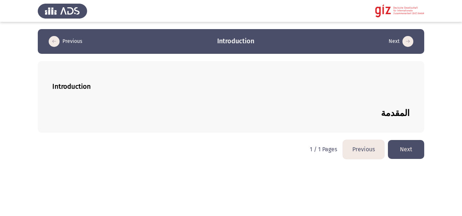
click at [131, 92] on div "Introduction" at bounding box center [230, 86] width 357 height 21
click at [405, 148] on button "Next" at bounding box center [406, 149] width 36 height 19
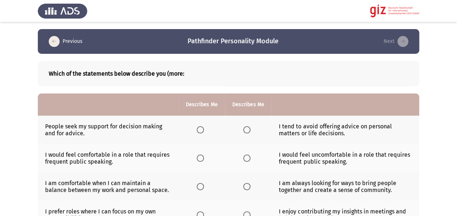
click at [116, 82] on div "Which of the statements below describe you (more:" at bounding box center [228, 73] width 381 height 25
click at [52, 43] on icon "load previous page" at bounding box center [54, 41] width 11 height 11
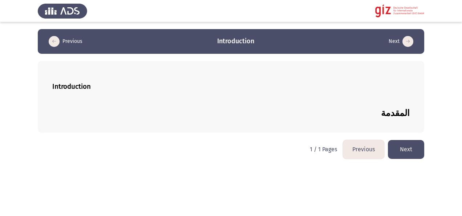
click at [52, 43] on icon "load previous page" at bounding box center [54, 41] width 11 height 11
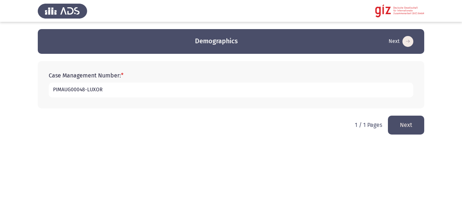
click at [98, 43] on app-previous-next-buttons "Demographics Next" at bounding box center [231, 42] width 369 height 12
click at [347, 145] on html "Demographics Next Case Management Number: * PIMAUG00048-LUXOR 1 / 1 Pages Next" at bounding box center [231, 72] width 462 height 145
click at [414, 128] on button "Next" at bounding box center [406, 125] width 36 height 19
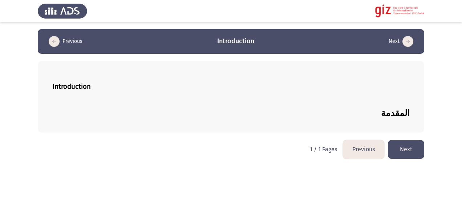
click at [233, 90] on div "Introduction" at bounding box center [230, 86] width 357 height 21
click at [404, 150] on button "Next" at bounding box center [406, 149] width 36 height 19
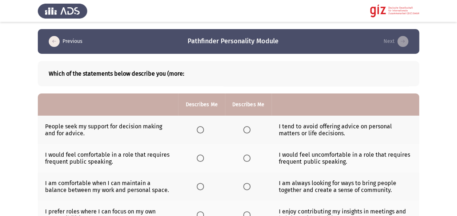
drag, startPoint x: 435, startPoint y: 1, endPoint x: 247, endPoint y: 36, distance: 191.0
click at [247, 36] on app-previous-next-buttons "Previous Pathfinder Personality Module Next" at bounding box center [229, 42] width 364 height 12
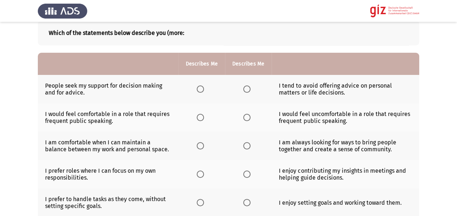
scroll to position [42, 0]
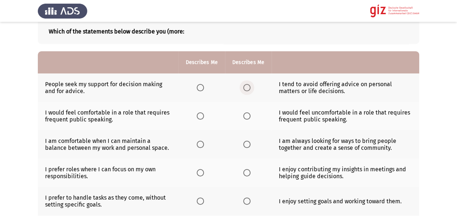
click at [246, 86] on span "Select an option" at bounding box center [246, 87] width 7 height 7
click at [246, 86] on input "Select an option" at bounding box center [246, 87] width 7 height 7
click at [250, 118] on label "Select an option" at bounding box center [248, 115] width 10 height 7
click at [250, 118] on input "Select an option" at bounding box center [246, 115] width 7 height 7
click at [36, 102] on app-assessment-container "Previous Pathfinder Personality Module Next Which of the statements below descr…" at bounding box center [228, 183] width 457 height 392
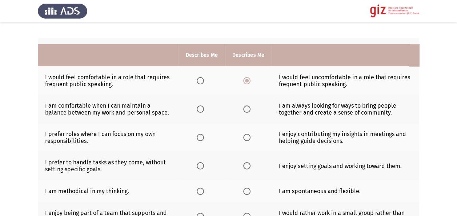
scroll to position [100, 0]
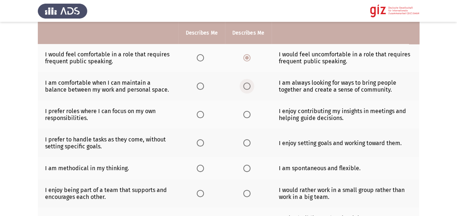
click at [243, 87] on span "Select an option" at bounding box center [246, 85] width 7 height 7
click at [243, 87] on input "Select an option" at bounding box center [246, 85] width 7 height 7
drag, startPoint x: 196, startPoint y: 116, endPoint x: 203, endPoint y: 114, distance: 7.0
click at [203, 114] on th at bounding box center [201, 114] width 47 height 28
click at [203, 114] on span "Select an option" at bounding box center [200, 114] width 7 height 7
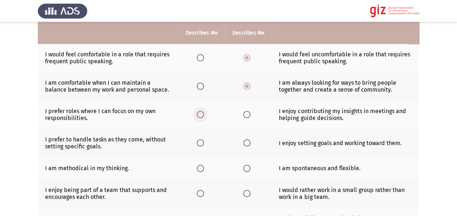
click at [203, 114] on input "Select an option" at bounding box center [200, 114] width 7 height 7
click at [0, 118] on html "Previous Pathfinder Personality Module Next Which of the statements below descr…" at bounding box center [228, 125] width 457 height 451
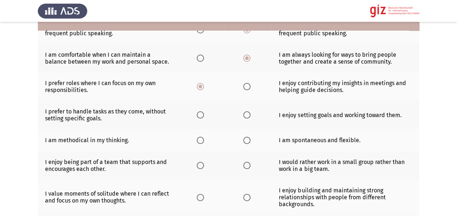
scroll to position [129, 0]
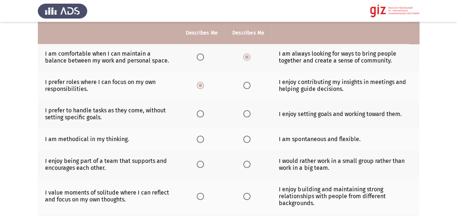
click at [196, 116] on th at bounding box center [201, 114] width 47 height 28
click at [201, 116] on span "Select an option" at bounding box center [200, 113] width 7 height 7
click at [201, 116] on input "Select an option" at bounding box center [200, 113] width 7 height 7
click at [11, 146] on app-assessment-container "Previous Pathfinder Personality Module Next Which of the statements below descr…" at bounding box center [228, 96] width 457 height 392
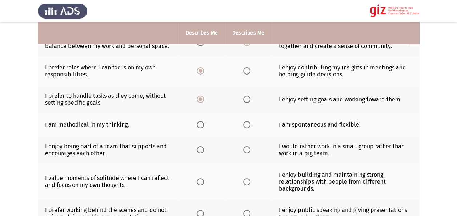
scroll to position [158, 0]
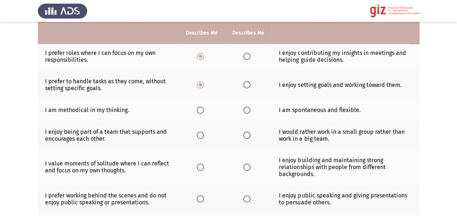
click at [31, 95] on app-assessment-container "Previous Pathfinder Personality Module Next Which of the statements below descr…" at bounding box center [228, 67] width 457 height 392
click at [9, 169] on app-assessment-container "Previous Pathfinder Personality Module Next Which of the statements below descr…" at bounding box center [228, 67] width 457 height 392
click at [243, 104] on th at bounding box center [248, 110] width 47 height 22
click at [246, 106] on span "Select an option" at bounding box center [246, 109] width 7 height 7
click at [246, 106] on input "Select an option" at bounding box center [246, 109] width 7 height 7
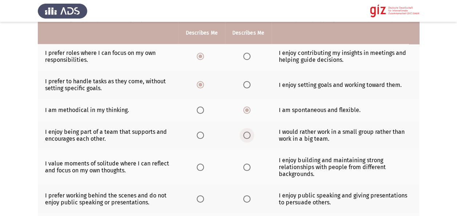
click at [245, 135] on span "Select an option" at bounding box center [246, 135] width 7 height 7
click at [245, 135] on input "Select an option" at bounding box center [246, 135] width 7 height 7
click at [445, 126] on app-assessment-container "Previous Pathfinder Personality Module Next Which of the statements below descr…" at bounding box center [228, 67] width 457 height 392
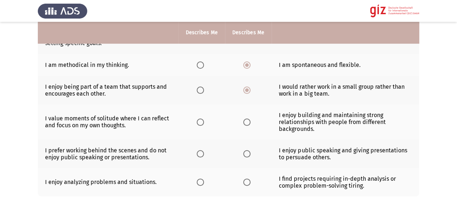
scroll to position [202, 0]
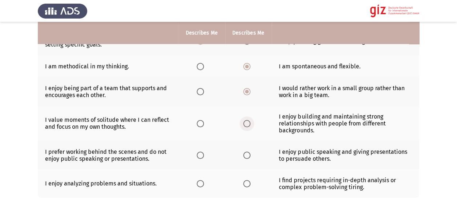
click at [243, 122] on span "Select an option" at bounding box center [246, 123] width 7 height 7
click at [243, 122] on input "Select an option" at bounding box center [246, 123] width 7 height 7
click at [199, 153] on span "Select an option" at bounding box center [200, 155] width 7 height 7
click at [199, 153] on input "Select an option" at bounding box center [200, 155] width 7 height 7
click at [249, 181] on span "Select an option" at bounding box center [246, 183] width 7 height 7
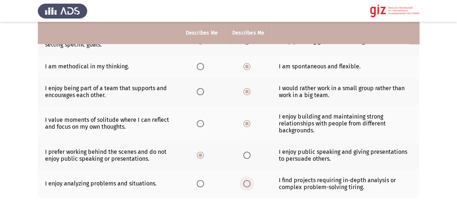
click at [249, 181] on input "Select an option" at bounding box center [246, 183] width 7 height 7
click at [33, 154] on app-assessment-container "Previous Pathfinder Personality Module Next Which of the statements below descr…" at bounding box center [228, 23] width 457 height 392
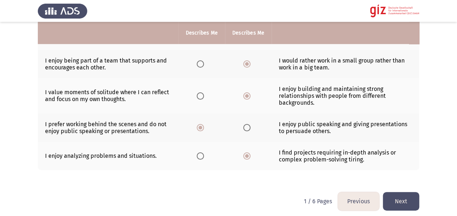
scroll to position [232, 0]
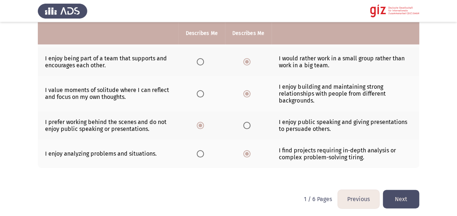
click at [408, 192] on button "Next" at bounding box center [401, 199] width 36 height 19
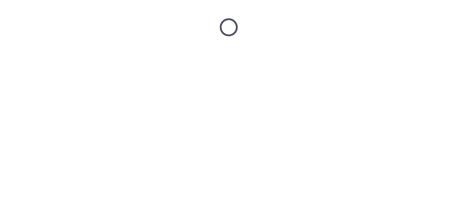
scroll to position [0, 0]
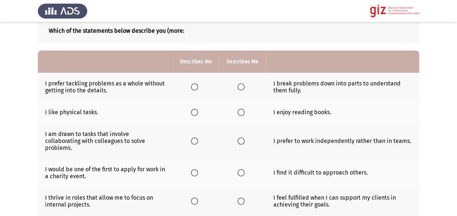
scroll to position [44, 0]
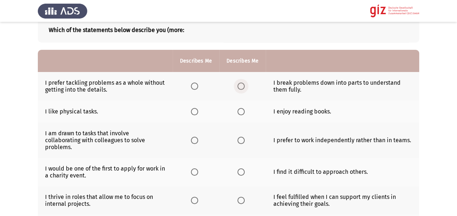
click at [238, 84] on span "Select an option" at bounding box center [240, 85] width 7 height 7
click at [238, 84] on input "Select an option" at bounding box center [240, 85] width 7 height 7
click at [245, 110] on label "Select an option" at bounding box center [242, 111] width 10 height 7
click at [245, 110] on input "Select an option" at bounding box center [240, 111] width 7 height 7
click at [0, 111] on html "Previous Pathfinder Personality Module Next Which of the statements below descr…" at bounding box center [228, 184] width 457 height 457
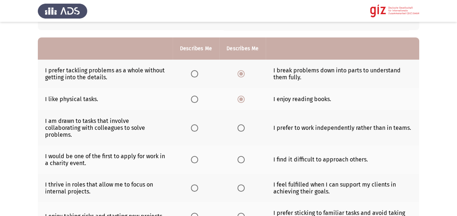
scroll to position [57, 0]
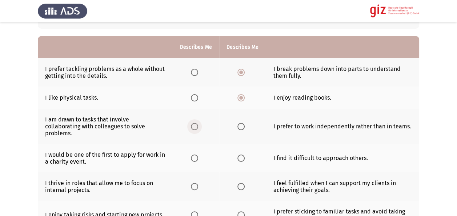
click at [195, 123] on span "Select an option" at bounding box center [194, 126] width 7 height 7
click at [195, 123] on input "Select an option" at bounding box center [194, 126] width 7 height 7
click at [82, 156] on td "I would be one of the first to apply for work in a charity event." at bounding box center [105, 158] width 135 height 28
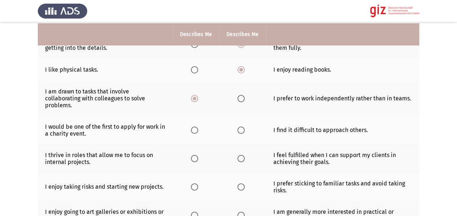
scroll to position [86, 0]
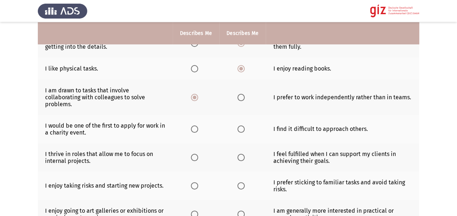
click at [198, 125] on mat-radio-button "Select an option" at bounding box center [196, 129] width 10 height 8
click at [198, 125] on span "Select an option" at bounding box center [194, 128] width 7 height 7
click at [198, 125] on input "Select an option" at bounding box center [194, 128] width 7 height 7
click at [162, 125] on td "I would be one of the first to apply for work in a charity event." at bounding box center [105, 129] width 135 height 28
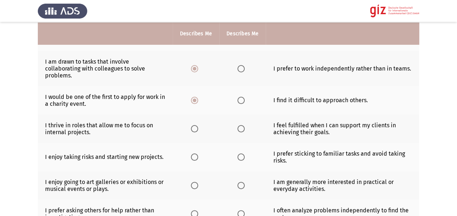
scroll to position [116, 0]
click at [246, 125] on label "Select an option" at bounding box center [242, 128] width 10 height 7
click at [245, 125] on input "Select an option" at bounding box center [240, 128] width 7 height 7
click at [246, 125] on label "Select an option" at bounding box center [242, 128] width 10 height 7
click at [447, 159] on app-assessment-container "Previous Pathfinder Personality Module Next Which of the statements below descr…" at bounding box center [228, 113] width 457 height 399
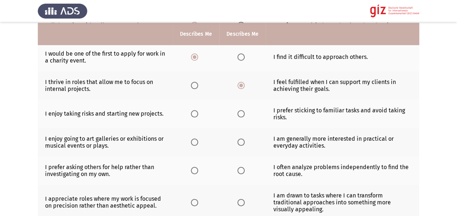
scroll to position [159, 0]
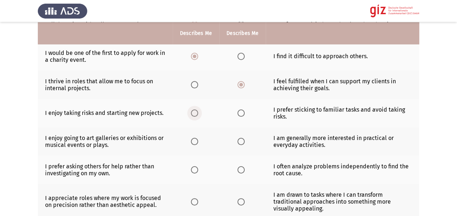
click at [197, 109] on span "Select an option" at bounding box center [194, 112] width 7 height 7
click at [197, 109] on input "Select an option" at bounding box center [194, 112] width 7 height 7
click at [107, 114] on td "I enjoy taking risks and starting new projects." at bounding box center [105, 113] width 135 height 28
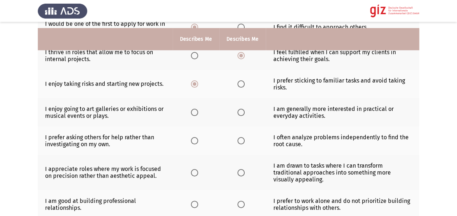
scroll to position [203, 0]
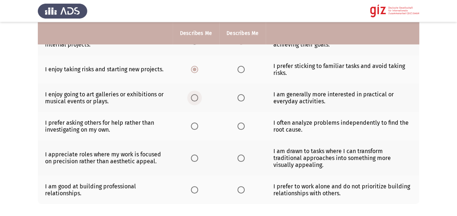
click at [193, 94] on span "Select an option" at bounding box center [194, 97] width 7 height 7
click at [193, 94] on input "Select an option" at bounding box center [194, 97] width 7 height 7
click at [196, 113] on th at bounding box center [196, 126] width 47 height 28
click at [198, 122] on span "Select an option" at bounding box center [194, 125] width 7 height 7
click at [198, 122] on input "Select an option" at bounding box center [194, 125] width 7 height 7
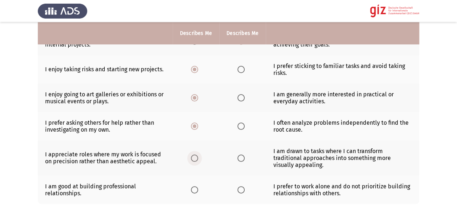
click at [194, 154] on span "Select an option" at bounding box center [194, 157] width 7 height 7
click at [194, 154] on input "Select an option" at bounding box center [194, 157] width 7 height 7
click at [177, 206] on div "Which of the statements below describe you (more: Describes Me Describes Me I p…" at bounding box center [228, 34] width 381 height 367
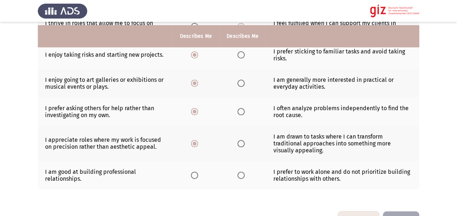
scroll to position [232, 0]
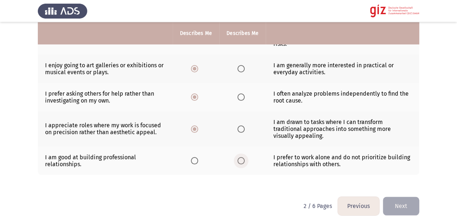
click at [239, 157] on span "Select an option" at bounding box center [240, 160] width 7 height 7
click at [239, 157] on input "Select an option" at bounding box center [240, 160] width 7 height 7
click at [406, 197] on button "Next" at bounding box center [401, 206] width 36 height 19
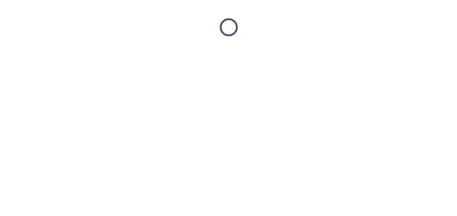
scroll to position [0, 0]
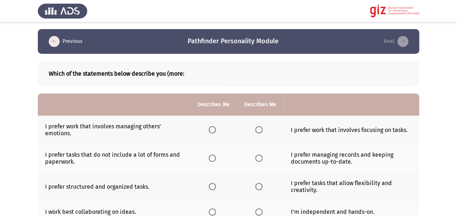
click at [259, 78] on div "Which of the statements below describe you (more:" at bounding box center [228, 73] width 381 height 25
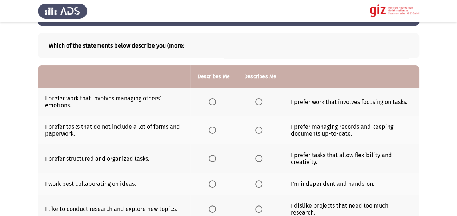
scroll to position [29, 0]
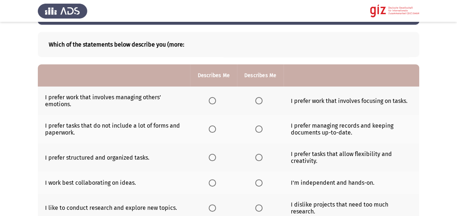
click at [185, 95] on td "I prefer work that involves managing others’ emotions." at bounding box center [114, 100] width 152 height 28
click at [260, 102] on span "Select an option" at bounding box center [258, 100] width 7 height 7
click at [260, 102] on input "Select an option" at bounding box center [258, 100] width 7 height 7
click at [266, 129] on th at bounding box center [260, 129] width 47 height 28
click at [256, 127] on span "Select an option" at bounding box center [258, 128] width 7 height 7
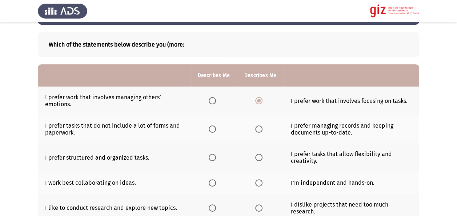
click at [256, 127] on input "Select an option" at bounding box center [258, 128] width 7 height 7
click at [170, 146] on td "I prefer structured and organized tasks." at bounding box center [114, 157] width 152 height 28
click at [211, 154] on span "Select an option" at bounding box center [212, 157] width 7 height 7
click at [211, 154] on input "Select an option" at bounding box center [212, 157] width 7 height 7
click at [155, 161] on td "I prefer structured and organized tasks." at bounding box center [114, 157] width 152 height 28
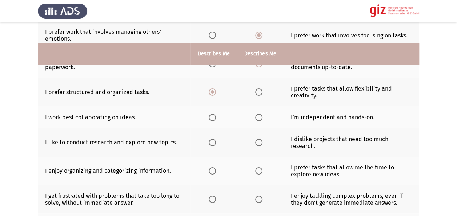
scroll to position [116, 0]
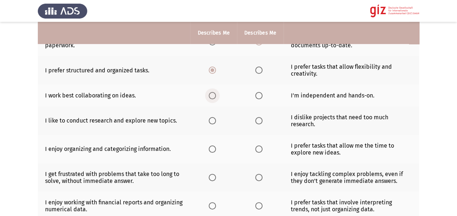
click at [211, 96] on span "Select an option" at bounding box center [212, 95] width 7 height 7
click at [211, 96] on input "Select an option" at bounding box center [212, 95] width 7 height 7
click at [125, 136] on td "I enjoy organizing and categorizing information." at bounding box center [114, 149] width 152 height 28
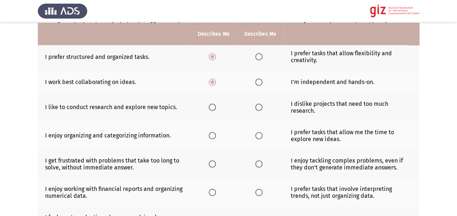
scroll to position [131, 0]
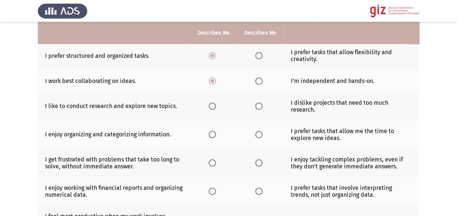
click at [209, 105] on span "Select an option" at bounding box center [212, 105] width 7 height 7
click at [209, 105] on input "Select an option" at bounding box center [212, 105] width 7 height 7
click at [193, 149] on th at bounding box center [213, 163] width 47 height 28
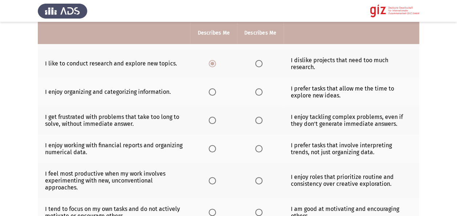
scroll to position [174, 0]
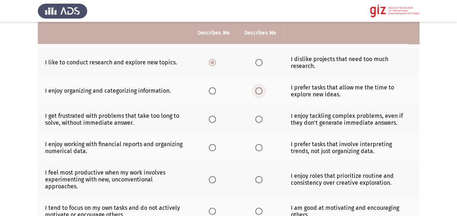
click at [260, 88] on span "Select an option" at bounding box center [258, 90] width 7 height 7
click at [260, 88] on input "Select an option" at bounding box center [258, 90] width 7 height 7
click at [259, 116] on span "Select an option" at bounding box center [258, 119] width 7 height 7
click at [259, 116] on input "Select an option" at bounding box center [258, 119] width 7 height 7
click at [289, 154] on td "I prefer tasks that involve interpreting trends, not just organizing data." at bounding box center [351, 147] width 136 height 28
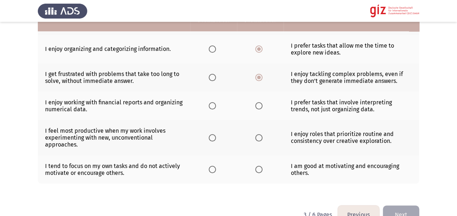
scroll to position [203, 0]
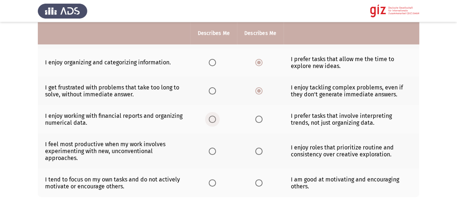
click at [213, 120] on span "Select an option" at bounding box center [212, 119] width 7 height 7
click at [213, 120] on input "Select an option" at bounding box center [212, 119] width 7 height 7
click at [0, 133] on html "Previous Pathfinder Personality Module Next Which of the statements below descr…" at bounding box center [228, 22] width 457 height 451
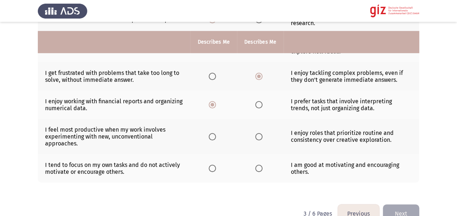
scroll to position [232, 0]
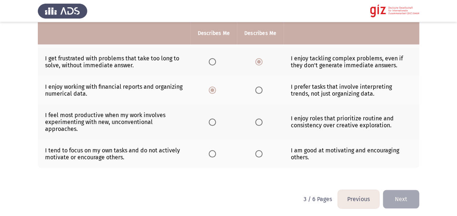
click at [206, 119] on th at bounding box center [213, 121] width 47 height 35
click at [223, 116] on th at bounding box center [213, 121] width 47 height 35
click at [210, 118] on span "Select an option" at bounding box center [212, 121] width 7 height 7
click at [210, 118] on input "Select an option" at bounding box center [212, 121] width 7 height 7
click at [256, 150] on span "Select an option" at bounding box center [258, 153] width 7 height 7
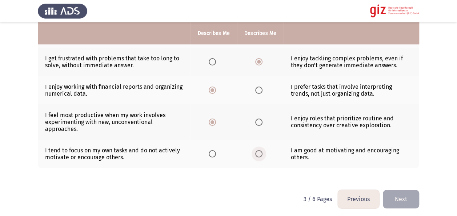
click at [256, 150] on input "Select an option" at bounding box center [258, 153] width 7 height 7
click at [401, 205] on button "Next" at bounding box center [401, 199] width 36 height 19
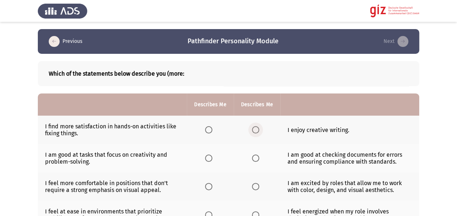
click at [253, 131] on span "Select an option" at bounding box center [255, 129] width 7 height 7
click at [253, 131] on input "Select an option" at bounding box center [255, 129] width 7 height 7
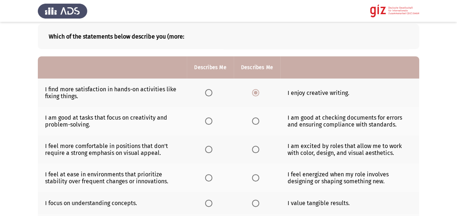
scroll to position [40, 0]
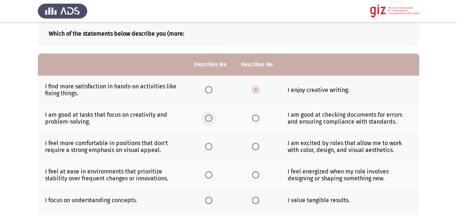
click at [211, 116] on span "Select an option" at bounding box center [208, 117] width 7 height 7
click at [211, 116] on input "Select an option" at bounding box center [208, 117] width 7 height 7
click at [210, 144] on span "Select an option" at bounding box center [208, 146] width 7 height 7
click at [210, 144] on input "Select an option" at bounding box center [208, 146] width 7 height 7
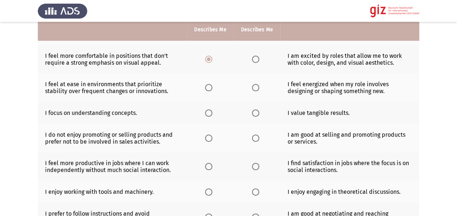
scroll to position [113, 0]
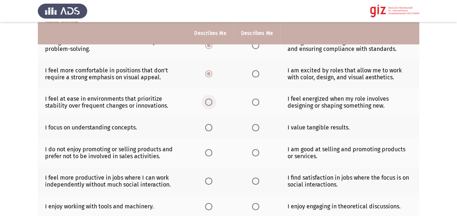
click at [206, 104] on span "Select an option" at bounding box center [208, 101] width 7 height 7
click at [206, 104] on input "Select an option" at bounding box center [208, 101] width 7 height 7
click at [213, 129] on label "Select an option" at bounding box center [210, 127] width 10 height 7
click at [212, 129] on input "Select an option" at bounding box center [208, 127] width 7 height 7
click at [181, 130] on td "I focus on understanding concepts." at bounding box center [112, 127] width 149 height 22
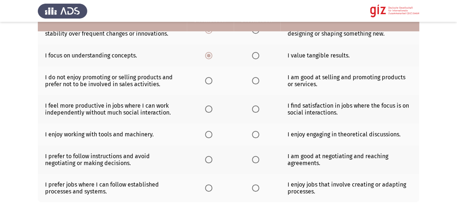
scroll to position [185, 0]
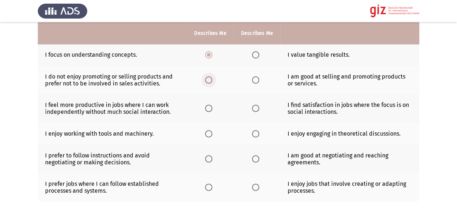
click at [210, 80] on span "Select an option" at bounding box center [208, 79] width 7 height 7
click at [210, 80] on input "Select an option" at bounding box center [208, 79] width 7 height 7
click at [209, 102] on th at bounding box center [210, 108] width 47 height 28
click at [210, 105] on span "Select an option" at bounding box center [208, 108] width 7 height 7
click at [210, 105] on input "Select an option" at bounding box center [208, 108] width 7 height 7
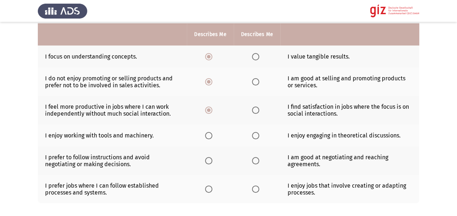
scroll to position [185, 0]
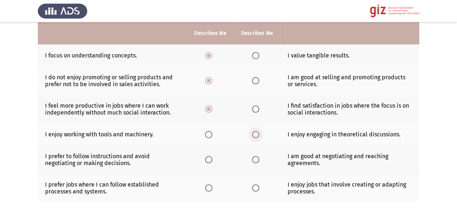
click at [256, 132] on span "Select an option" at bounding box center [255, 134] width 7 height 7
click at [256, 132] on input "Select an option" at bounding box center [255, 134] width 7 height 7
click at [207, 156] on span "Select an option" at bounding box center [208, 159] width 7 height 7
click at [207, 156] on input "Select an option" at bounding box center [208, 159] width 7 height 7
click at [332, 195] on td "I enjoy jobs that involve creating or adapting processes." at bounding box center [349, 188] width 139 height 28
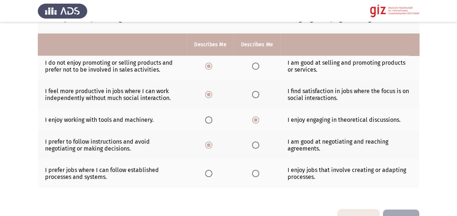
scroll to position [219, 0]
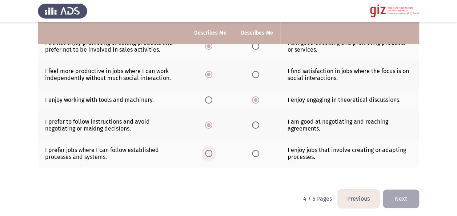
click at [209, 153] on span "Select an option" at bounding box center [209, 153] width 0 height 0
click at [209, 150] on input "Select an option" at bounding box center [208, 153] width 7 height 7
click at [401, 192] on button "Next" at bounding box center [401, 198] width 36 height 19
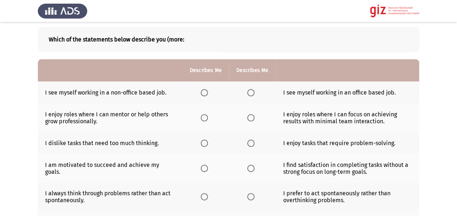
scroll to position [35, 0]
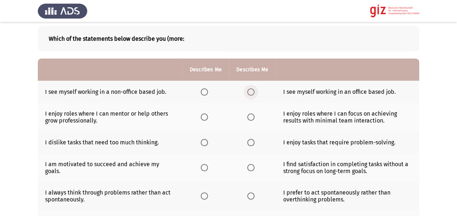
click at [252, 89] on span "Select an option" at bounding box center [250, 91] width 7 height 7
click at [252, 89] on input "Select an option" at bounding box center [250, 91] width 7 height 7
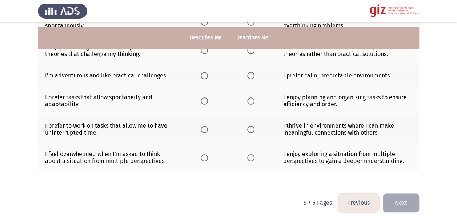
scroll to position [213, 0]
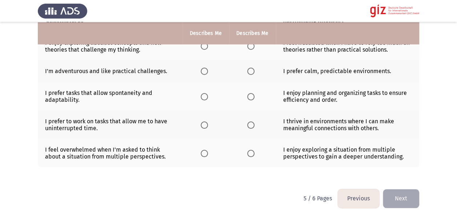
drag, startPoint x: 456, startPoint y: 176, endPoint x: 462, endPoint y: 0, distance: 175.6
click at [457, 0] on html "Previous Pathfinder Personality Module Next Which of the statements below descr…" at bounding box center [228, 2] width 457 height 431
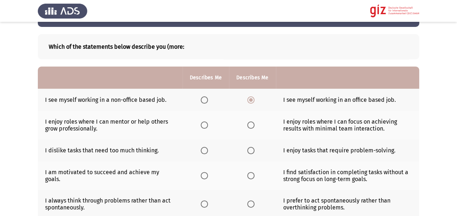
scroll to position [28, 0]
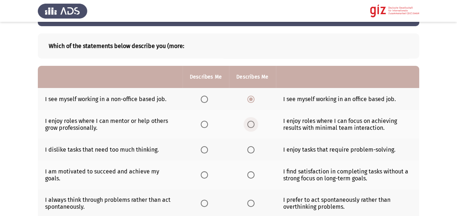
click at [253, 125] on span "Select an option" at bounding box center [250, 124] width 7 height 7
click at [253, 125] on input "Select an option" at bounding box center [250, 124] width 7 height 7
click at [202, 148] on span "Select an option" at bounding box center [204, 149] width 7 height 7
click at [202, 148] on input "Select an option" at bounding box center [204, 149] width 7 height 7
click at [174, 140] on td "I dislike tasks that need too much thinking." at bounding box center [110, 149] width 145 height 22
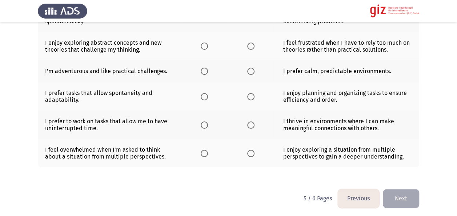
scroll to position [73, 0]
